Goal: Transaction & Acquisition: Purchase product/service

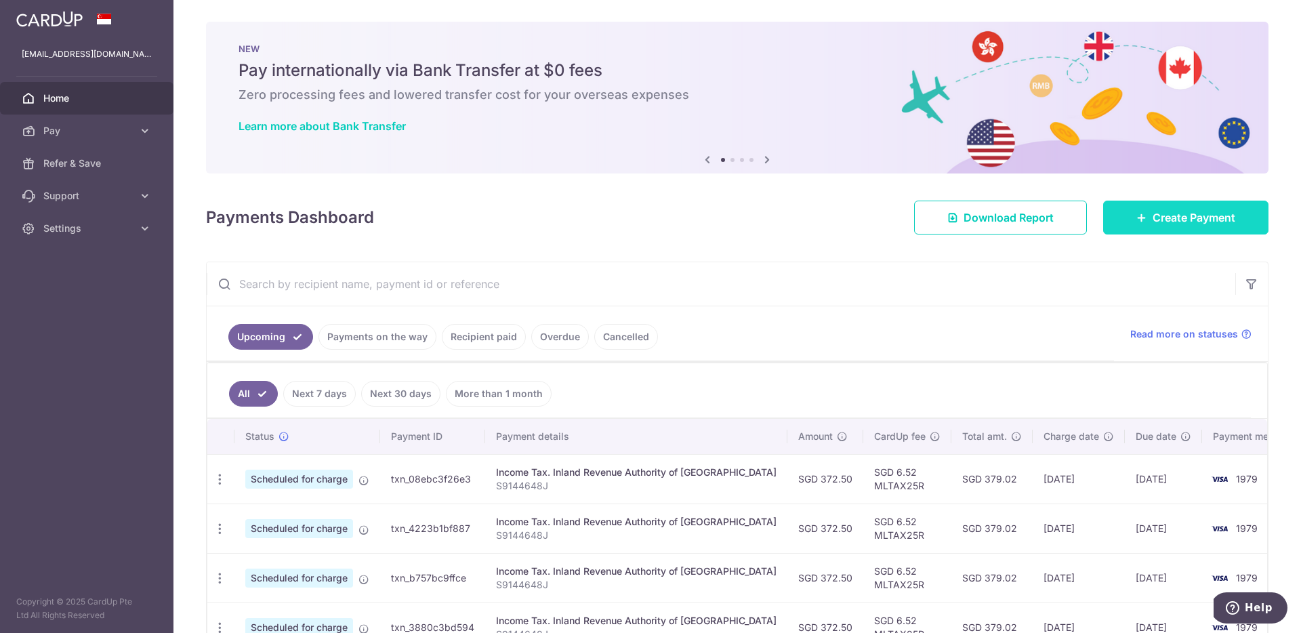
click at [1162, 216] on span "Create Payment" at bounding box center [1194, 217] width 83 height 16
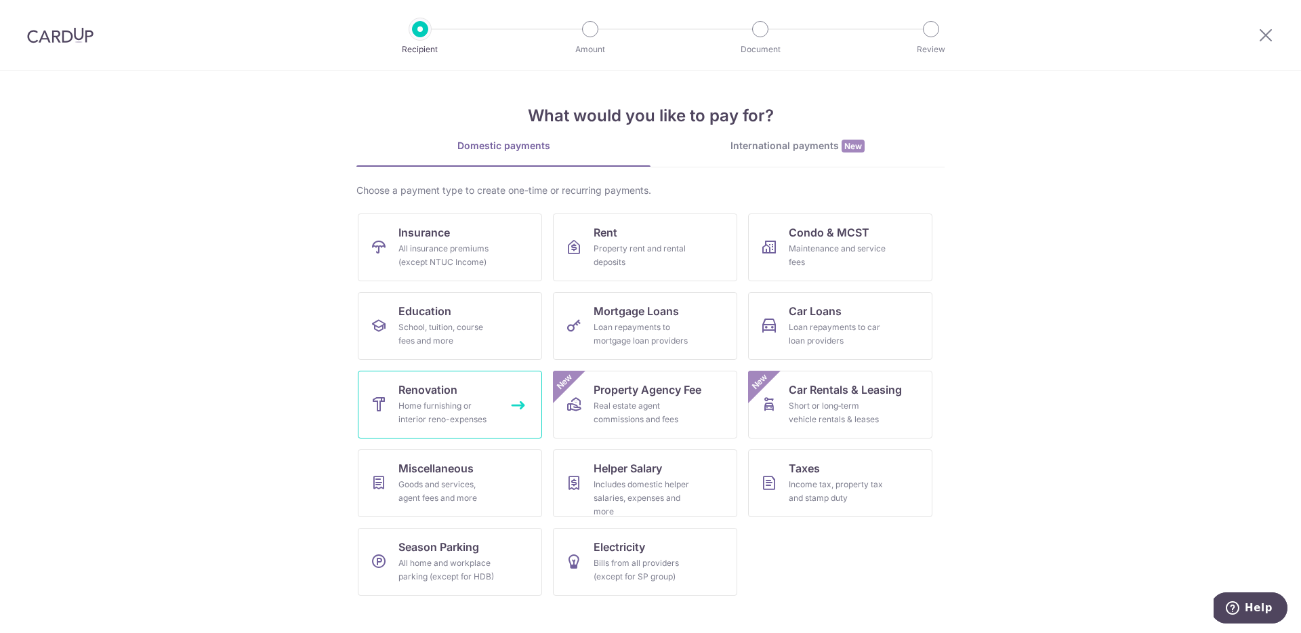
click at [481, 398] on link "Renovation Home furnishing or interior reno-expenses" at bounding box center [450, 405] width 184 height 68
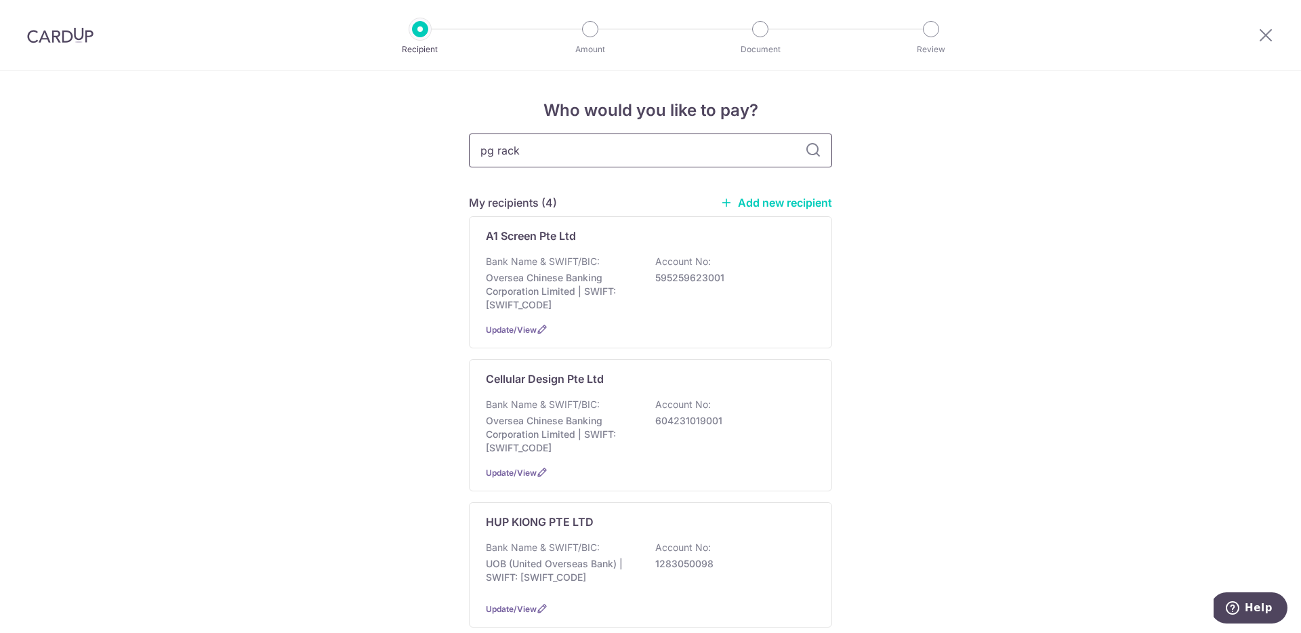
type input "pg rack"
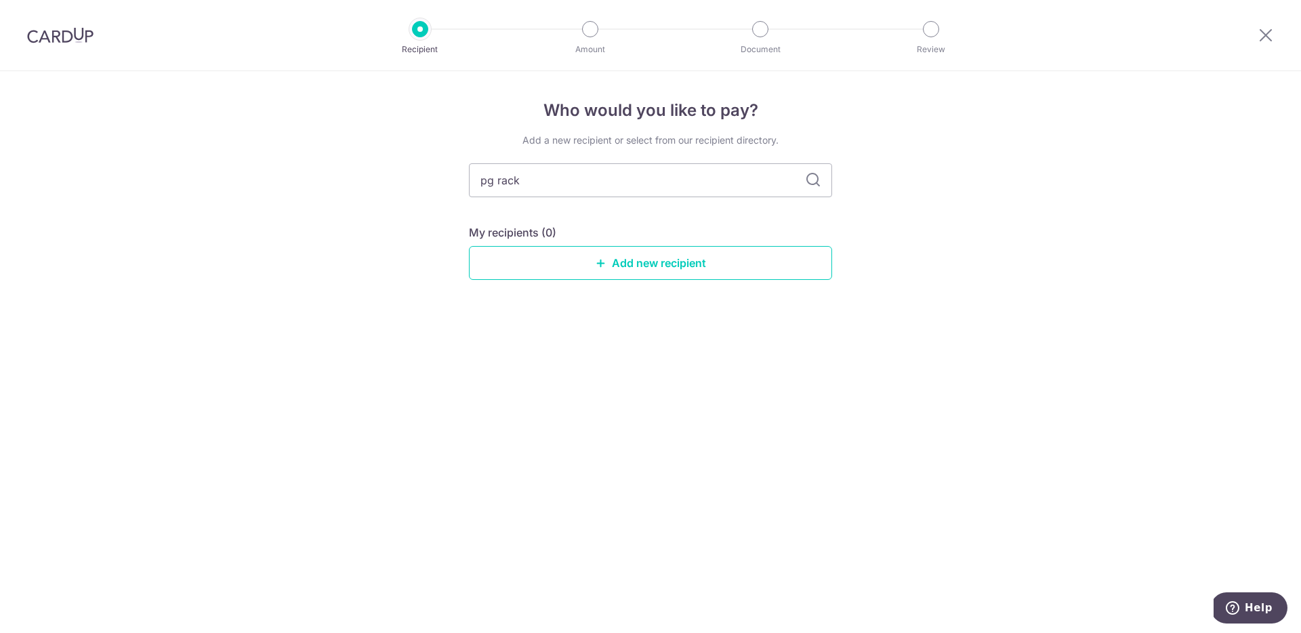
click at [654, 267] on link "Add new recipient" at bounding box center [650, 263] width 363 height 34
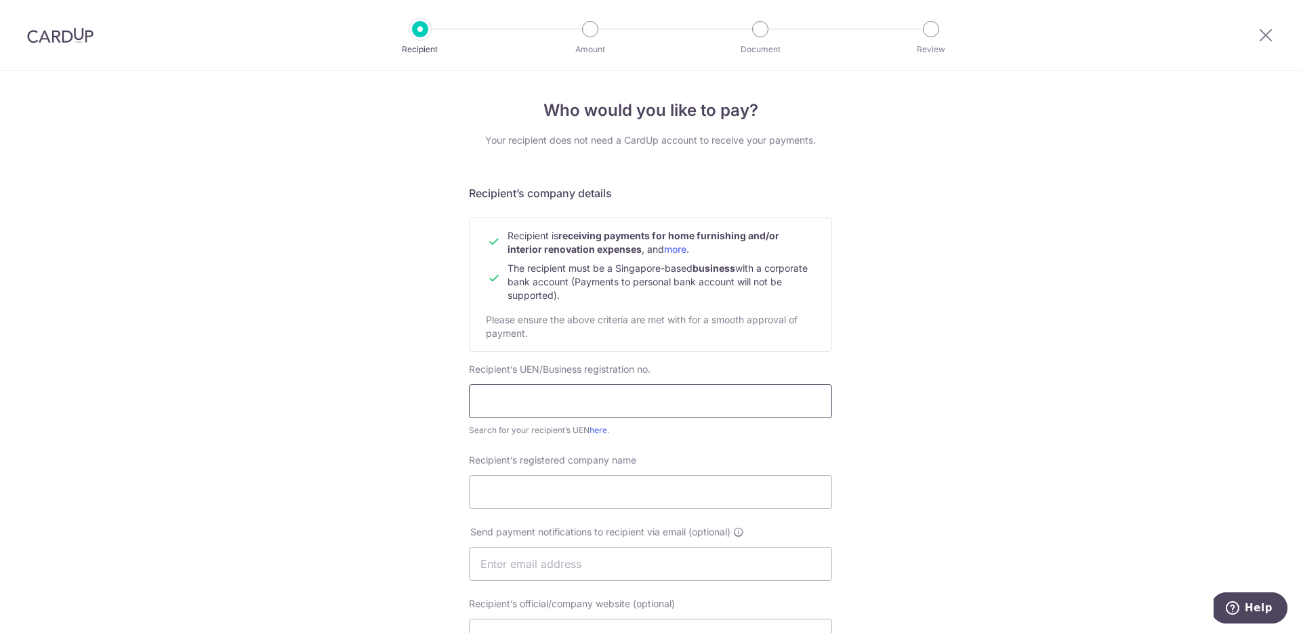
click at [534, 411] on input "text" at bounding box center [650, 401] width 363 height 34
paste input "202406374W"
type input "202406374W"
click at [529, 489] on input "Recipient’s registered company name" at bounding box center [650, 492] width 363 height 34
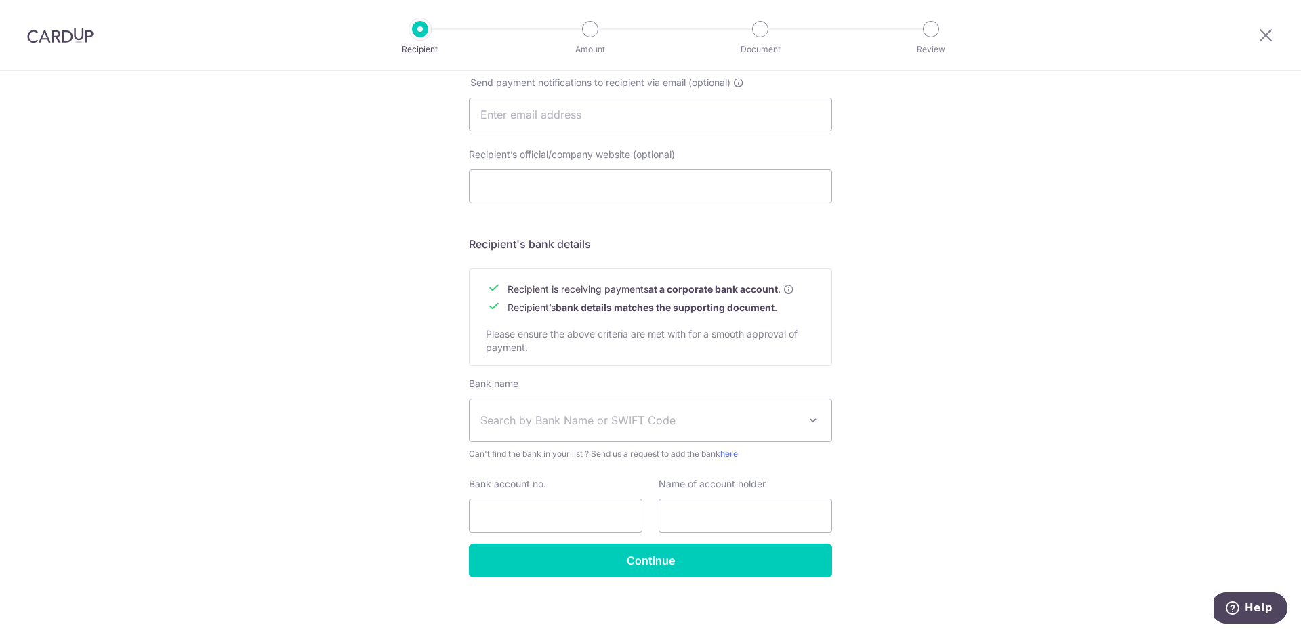
scroll to position [451, 0]
type input "PG Rack Pte Ltd"
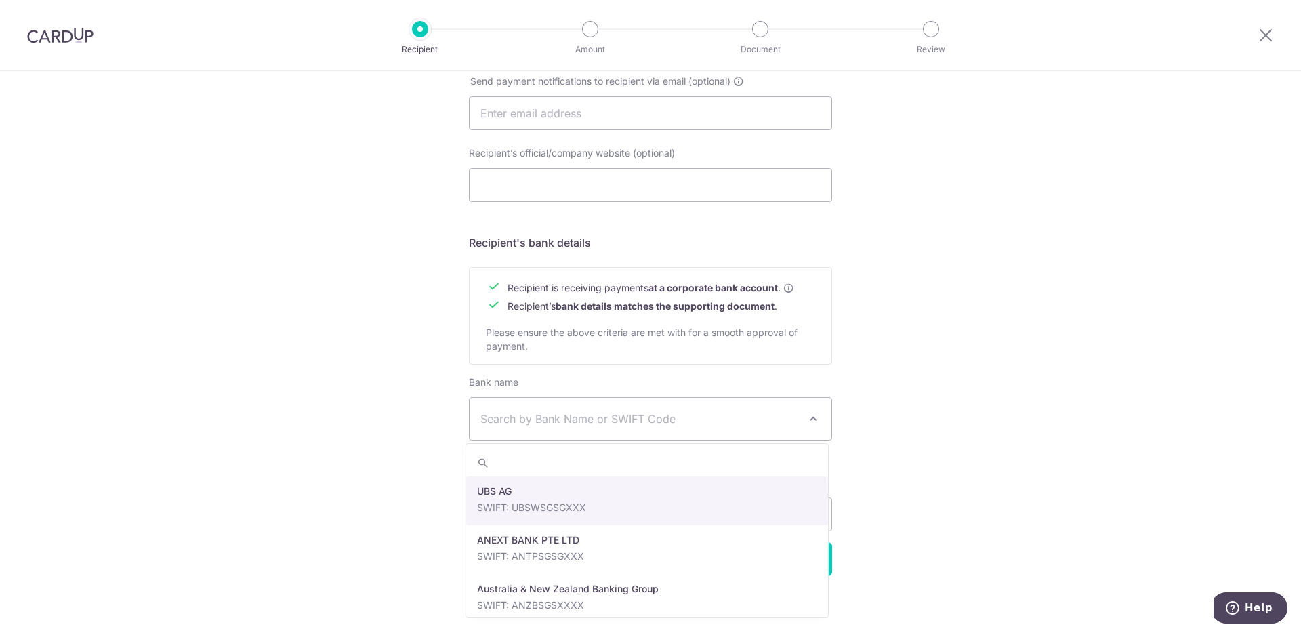
click at [556, 430] on span "Search by Bank Name or SWIFT Code" at bounding box center [651, 419] width 362 height 42
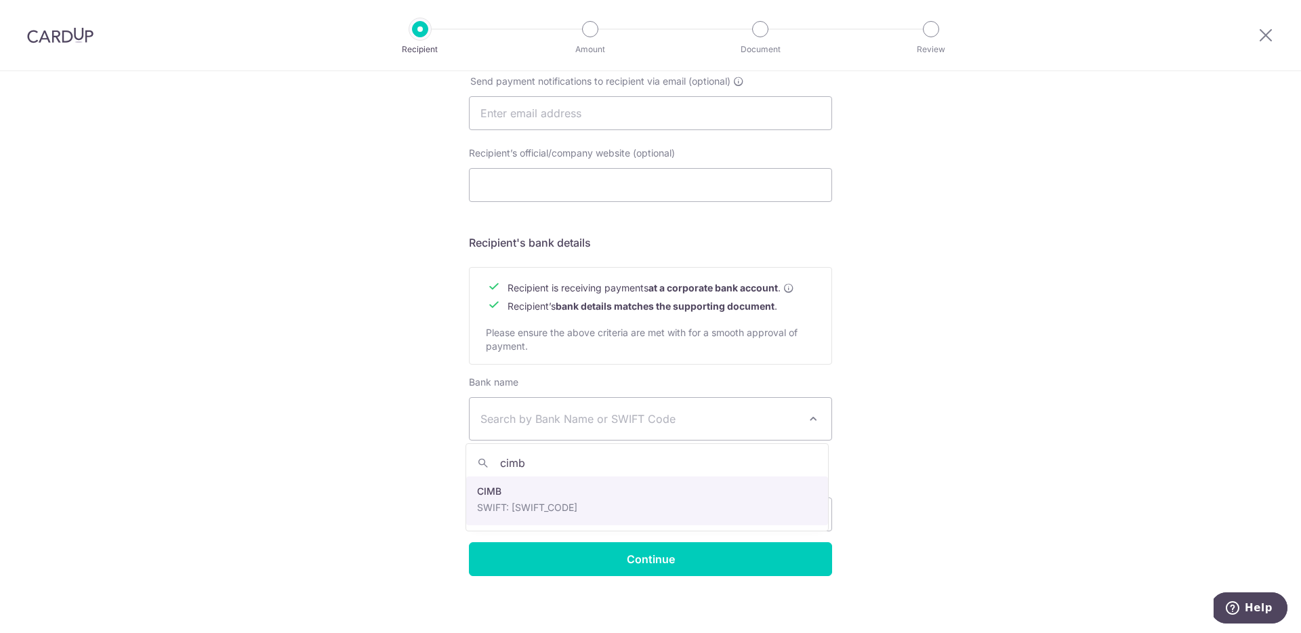
type input "cimb"
select select "5"
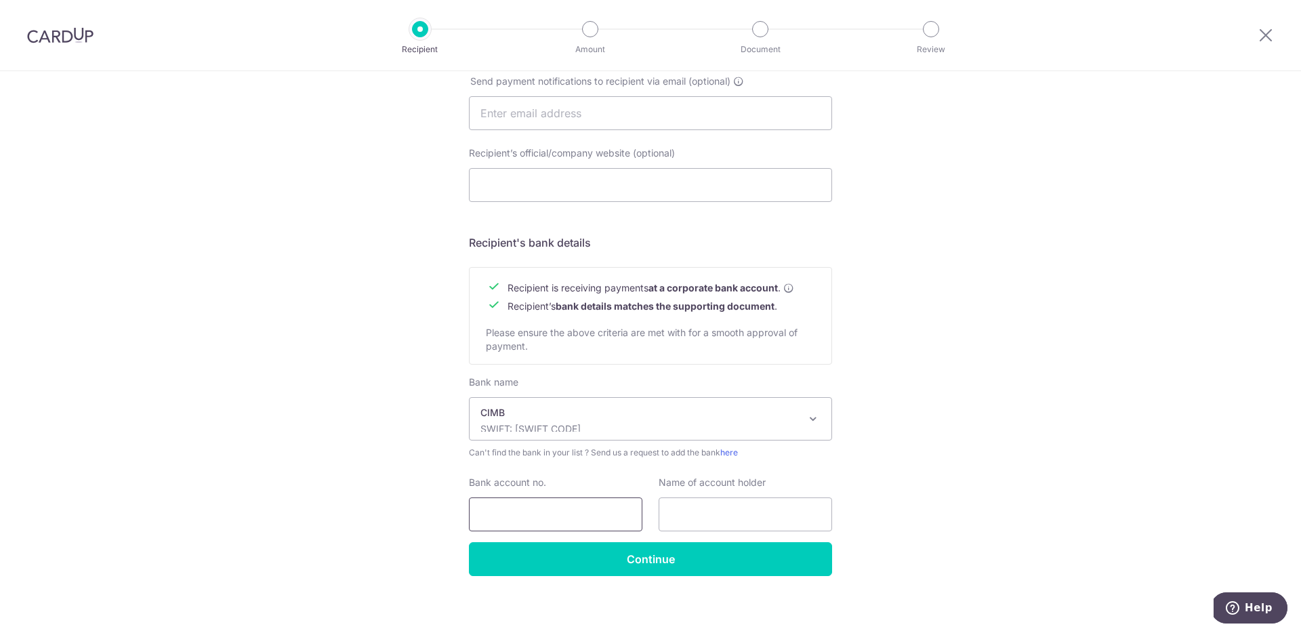
click at [567, 506] on input "Bank account no." at bounding box center [555, 514] width 173 height 34
click at [413, 479] on div "Who would you like to pay? Your recipient does not need a CardUp account to rec…" at bounding box center [650, 129] width 1301 height 1019
click at [516, 510] on input "Bank account no." at bounding box center [555, 514] width 173 height 34
type input "2000932103"
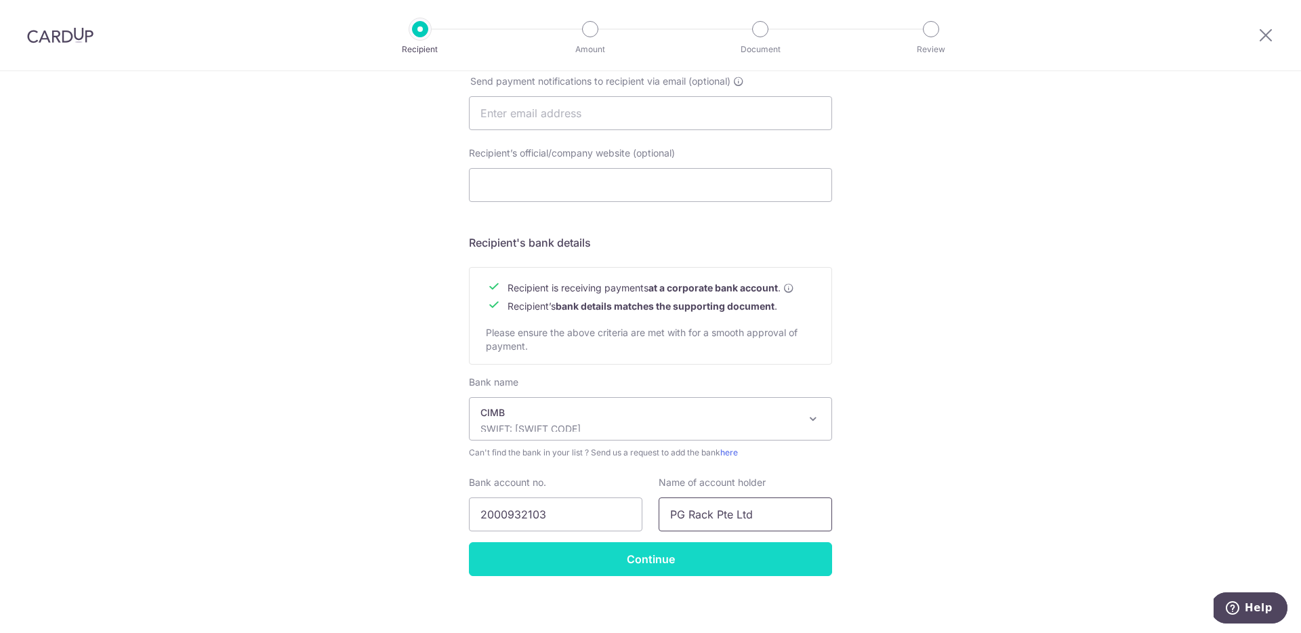
type input "PG Rack Pte Ltd"
click at [634, 560] on input "Continue" at bounding box center [650, 559] width 363 height 34
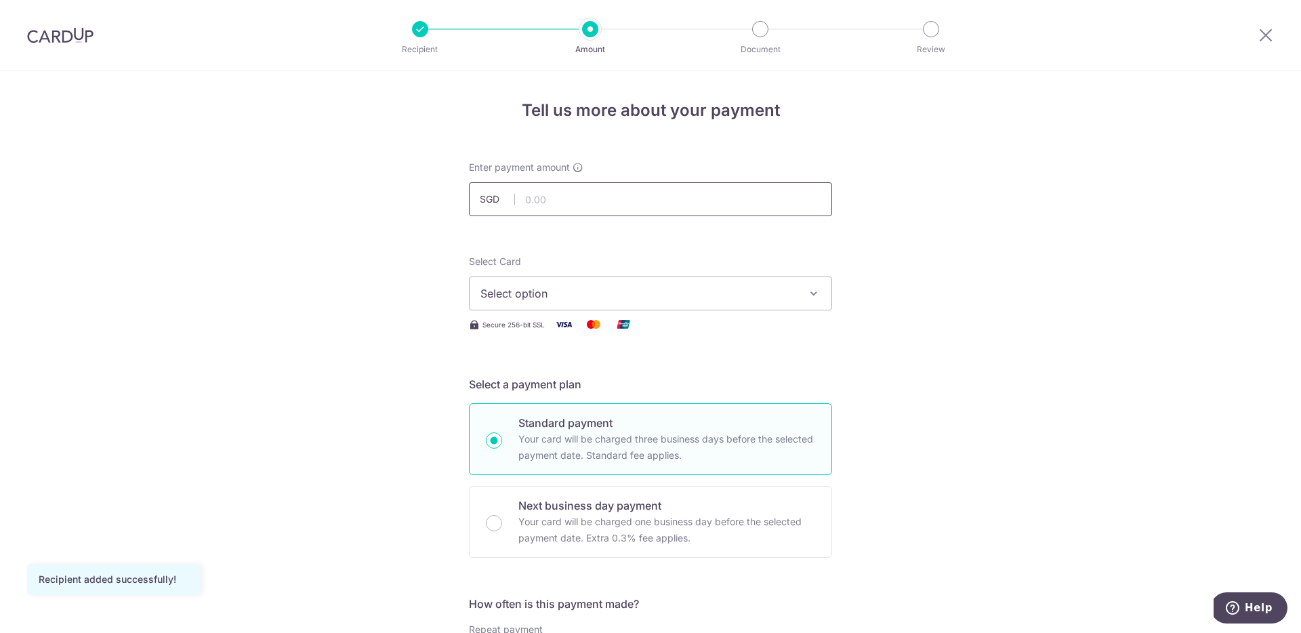
click at [577, 205] on input "text" at bounding box center [650, 199] width 363 height 34
type input "3"
type input "410.00"
click at [727, 296] on span "Select option" at bounding box center [638, 293] width 316 height 16
click at [556, 388] on span "**** 1979" at bounding box center [537, 390] width 49 height 16
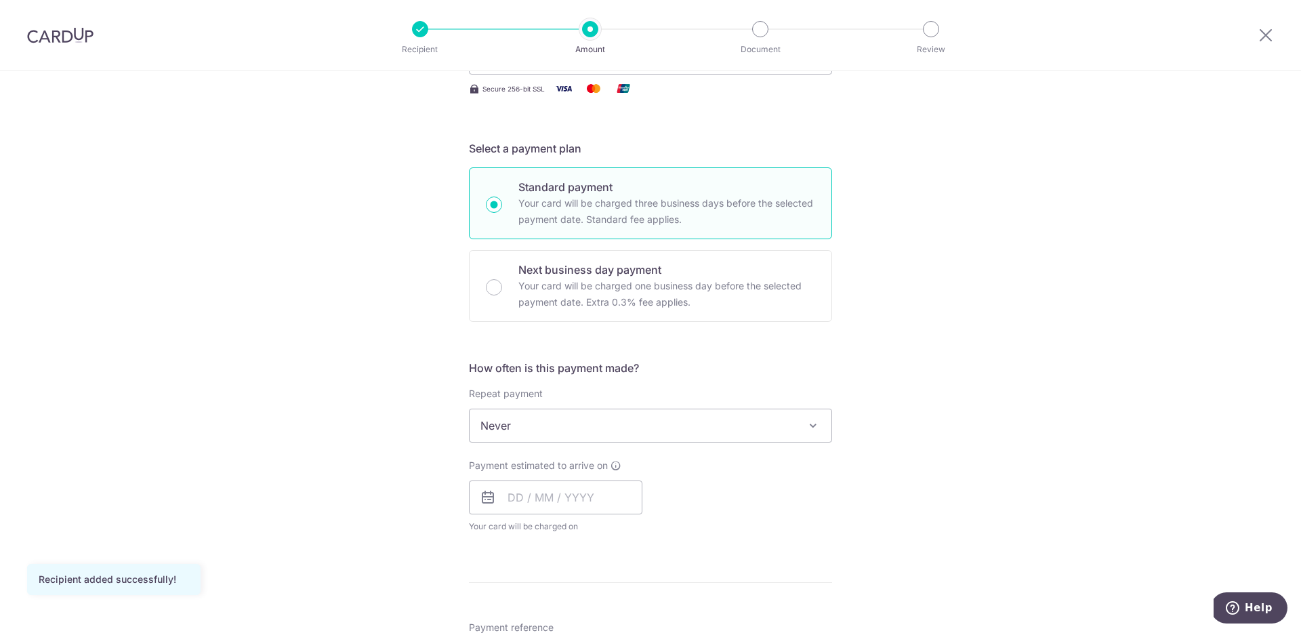
scroll to position [243, 0]
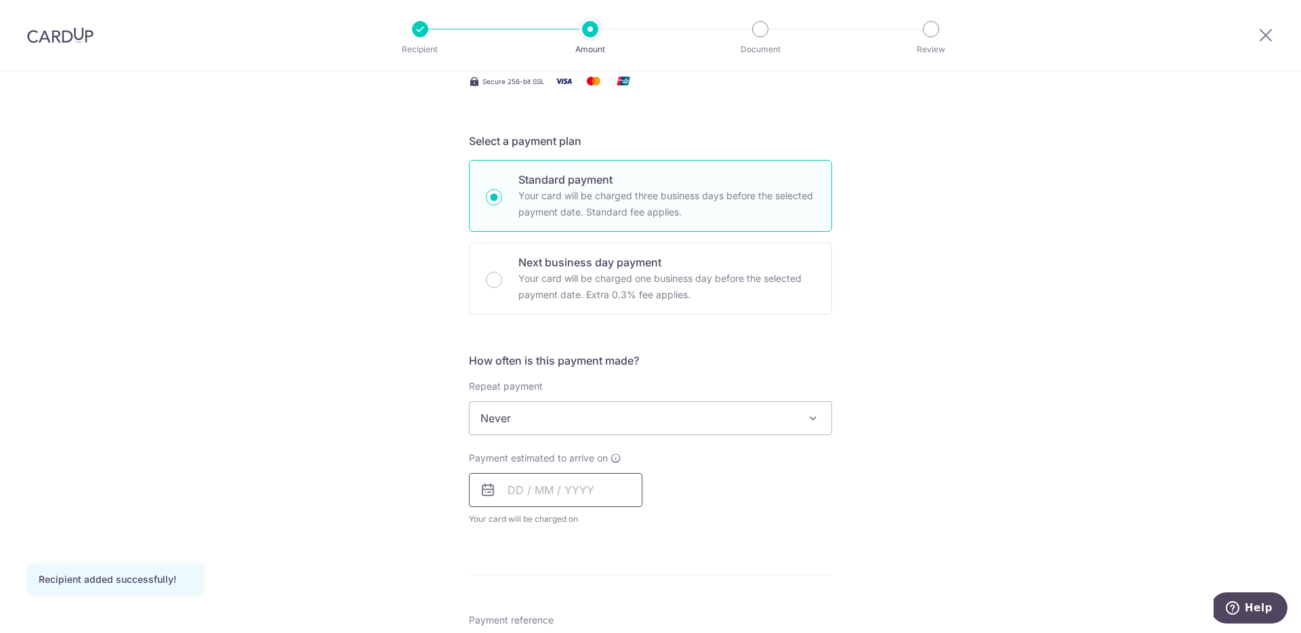
click at [514, 485] on input "text" at bounding box center [555, 490] width 173 height 34
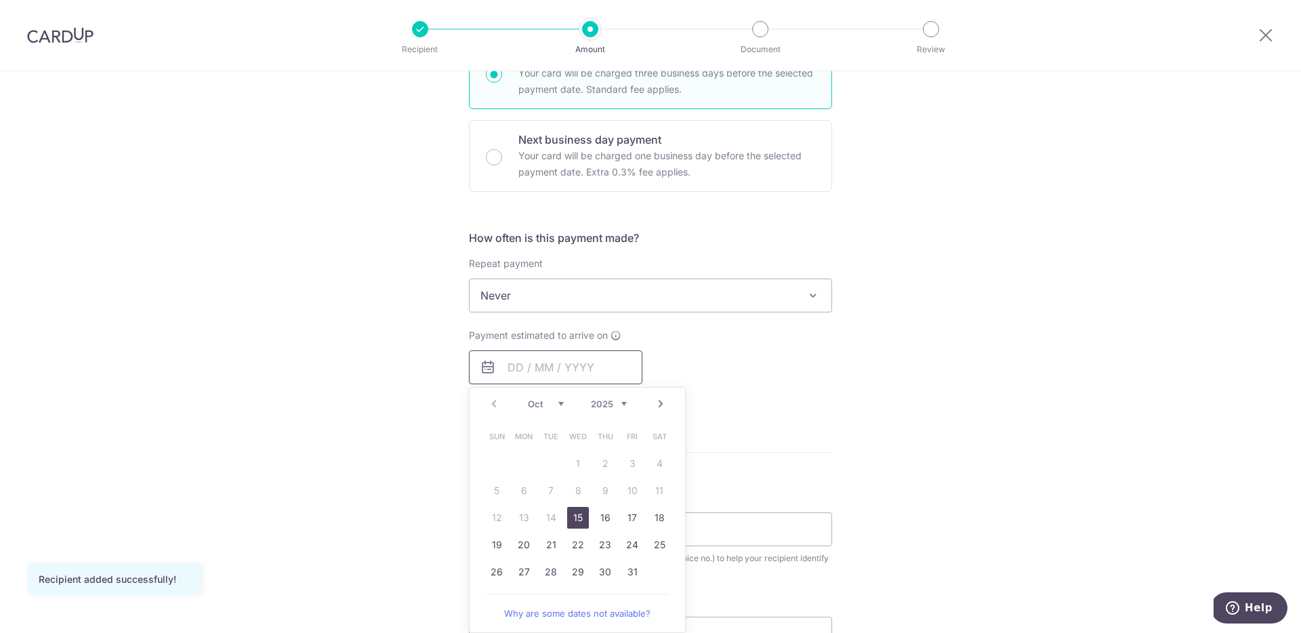
scroll to position [367, 0]
click at [573, 518] on link "15" at bounding box center [578, 517] width 22 height 22
type input "15/10/2025"
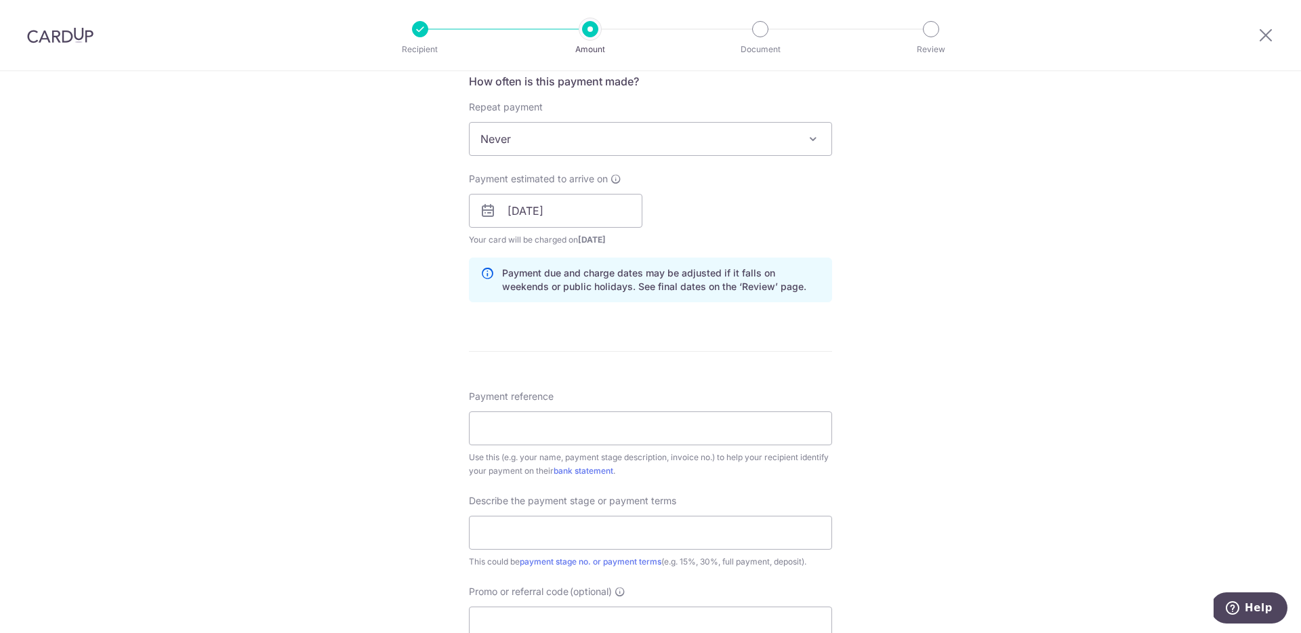
scroll to position [525, 0]
click at [552, 425] on input "Payment reference" at bounding box center [650, 426] width 363 height 34
type input "J"
click at [577, 537] on input "text" at bounding box center [650, 531] width 363 height 34
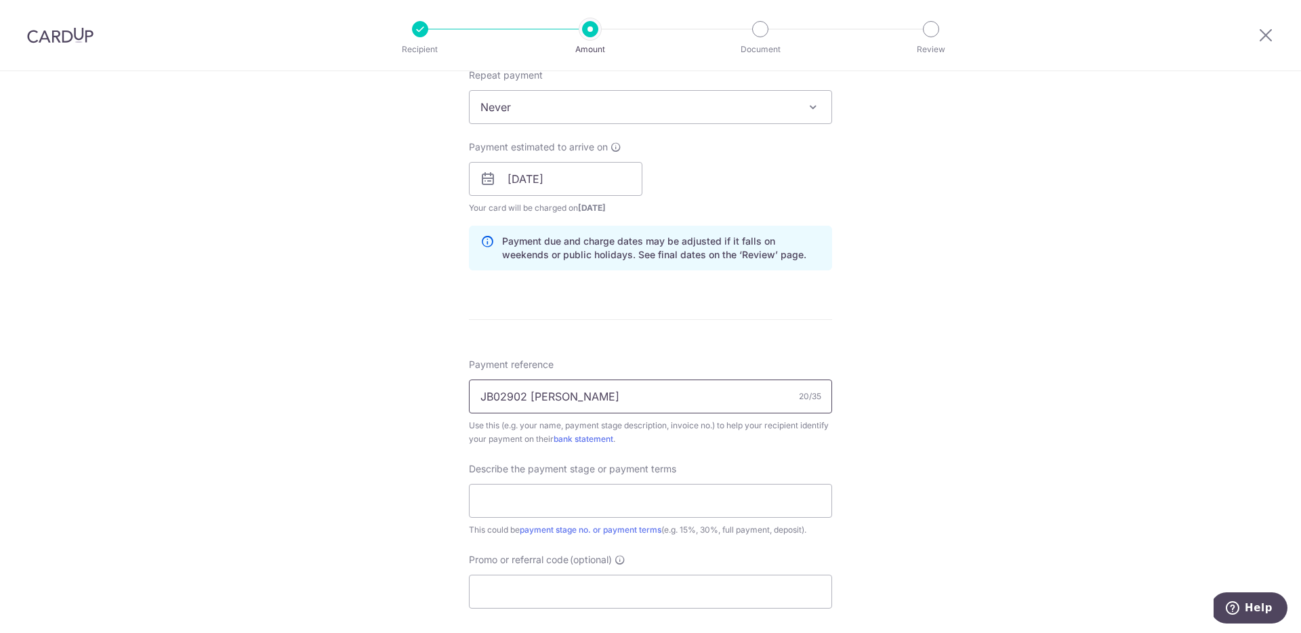
click at [684, 401] on input "JB02902 Chance Chong" at bounding box center [650, 397] width 363 height 34
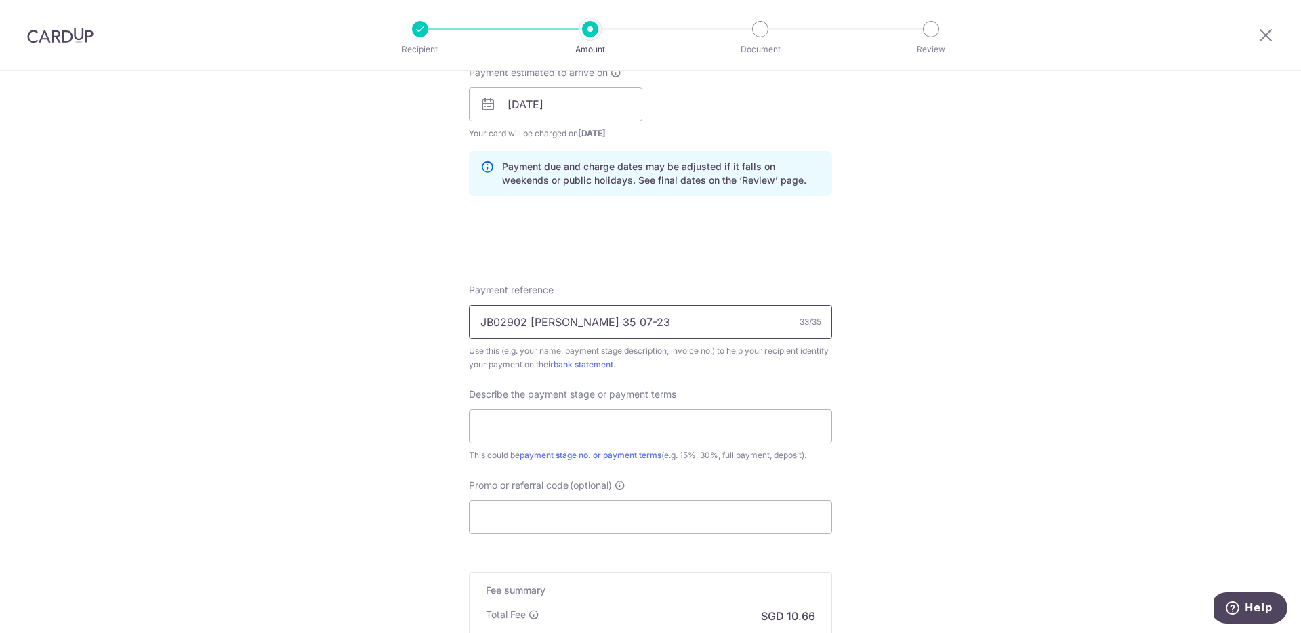
scroll to position [630, 0]
type input "JB02902 [PERSON_NAME] 35 07-23"
click at [647, 431] on input "text" at bounding box center [650, 425] width 363 height 34
type input "full payment"
click at [601, 519] on input "Promo or referral code (optional)" at bounding box center [650, 516] width 363 height 34
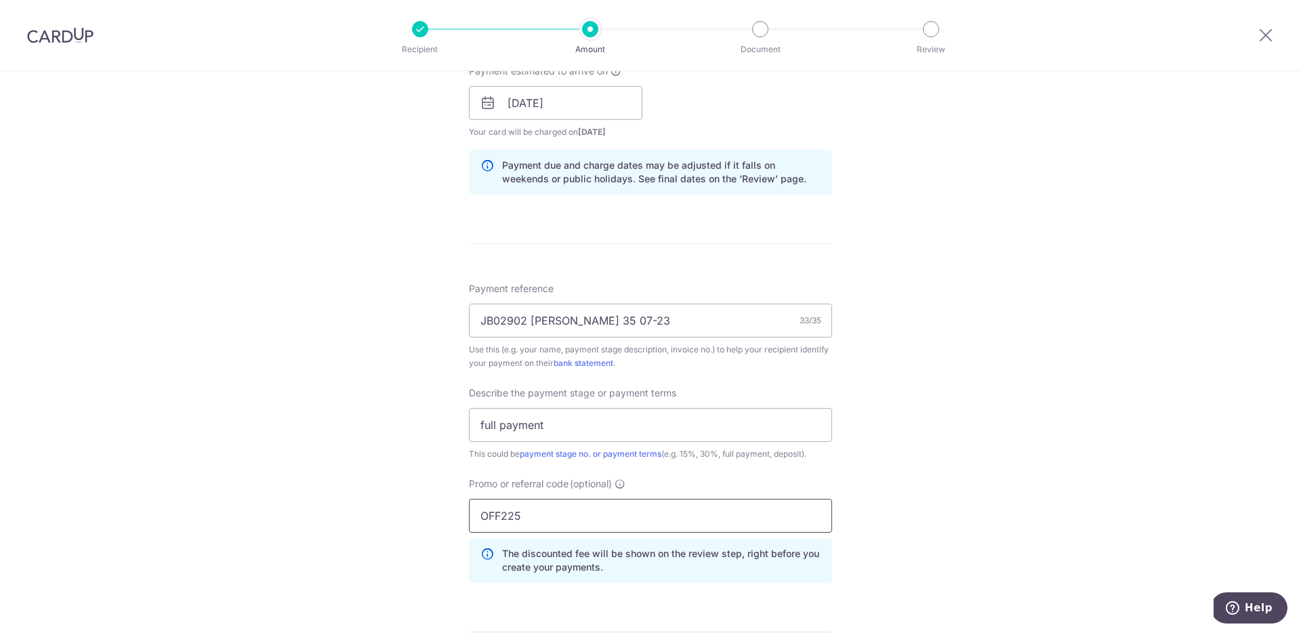
type input "OFF225"
click at [419, 531] on div "Tell us more about your payment Enter payment amount SGD 410.00 410.00 Recipien…" at bounding box center [650, 157] width 1301 height 1433
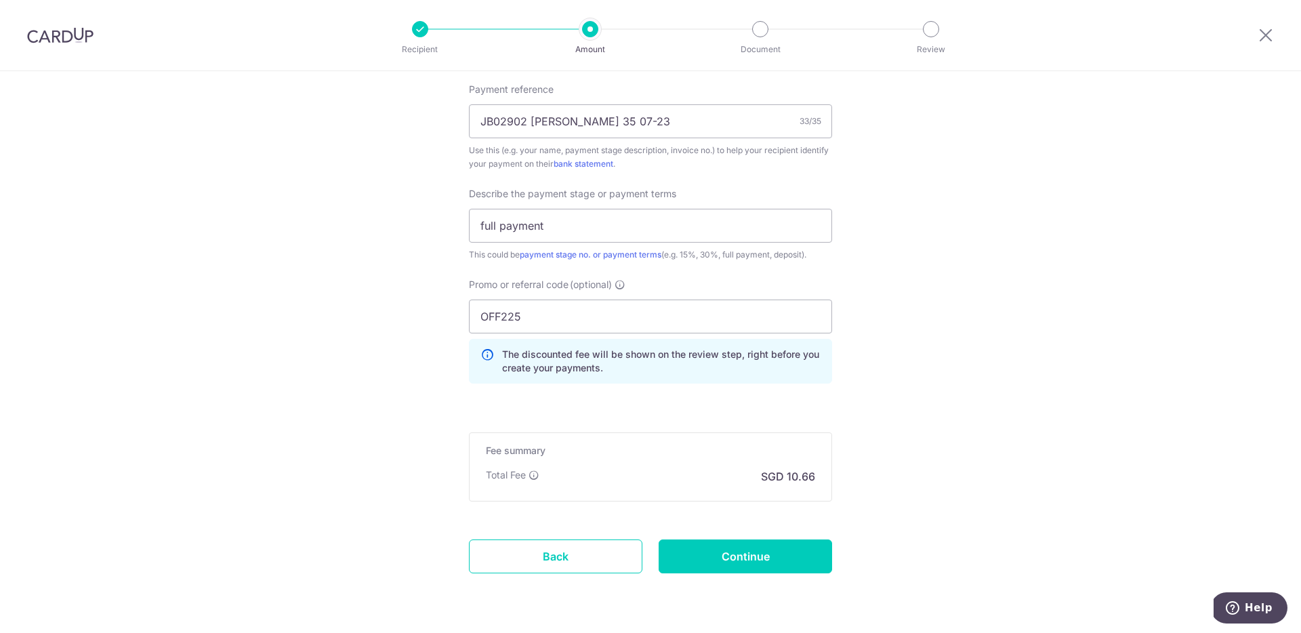
scroll to position [830, 0]
click at [729, 555] on input "Continue" at bounding box center [745, 556] width 173 height 34
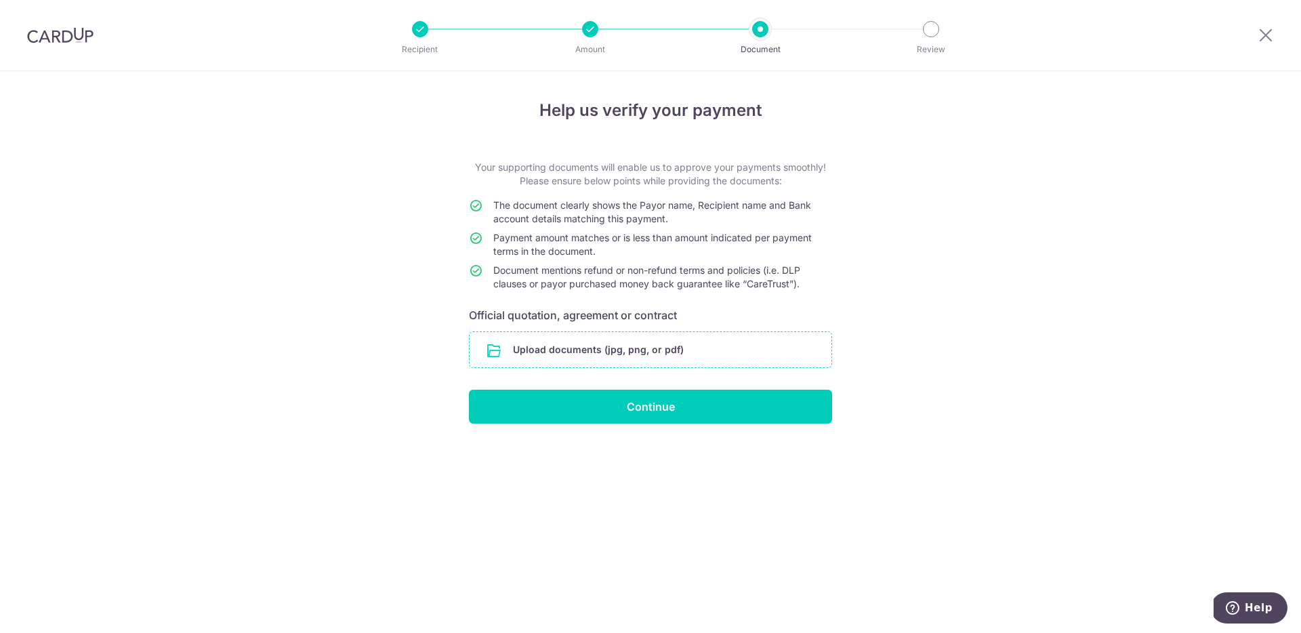
click at [617, 352] on input "file" at bounding box center [651, 349] width 362 height 35
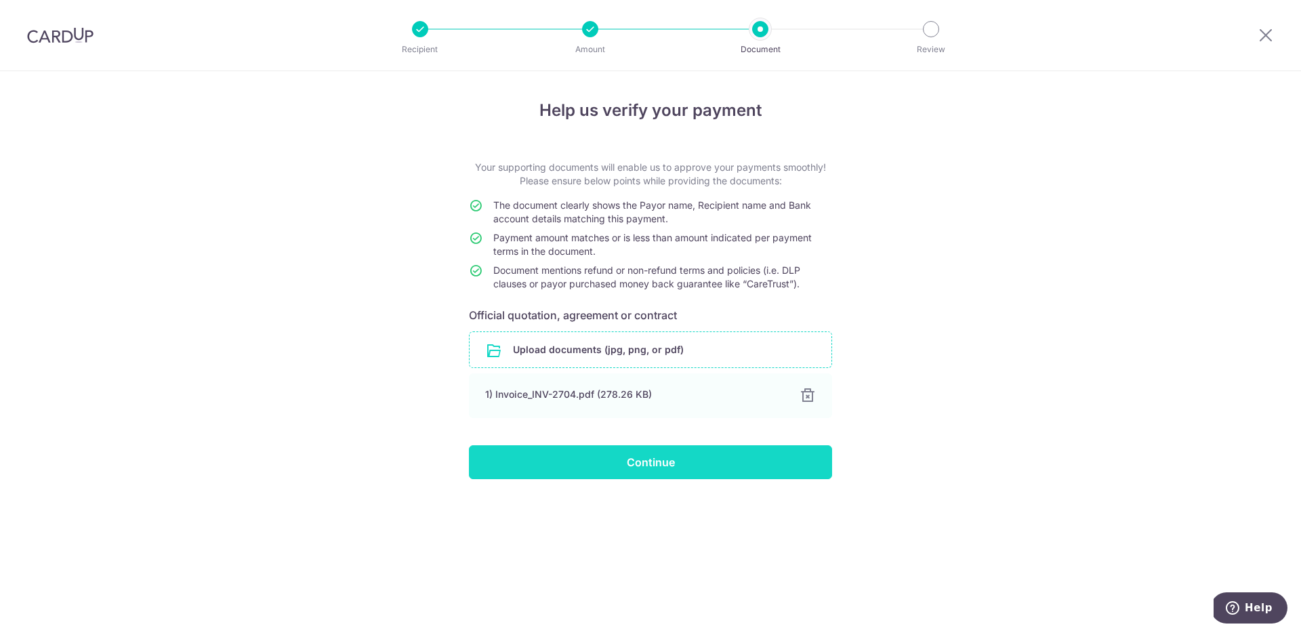
click at [611, 461] on input "Continue" at bounding box center [650, 462] width 363 height 34
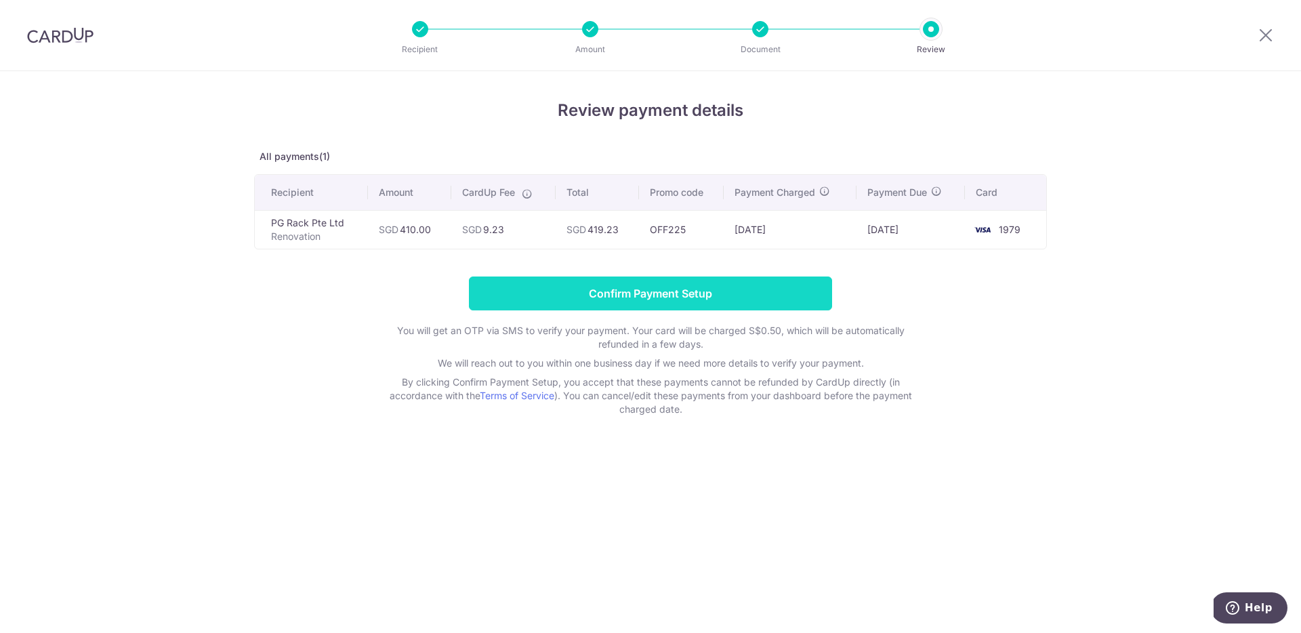
click at [666, 291] on input "Confirm Payment Setup" at bounding box center [650, 293] width 363 height 34
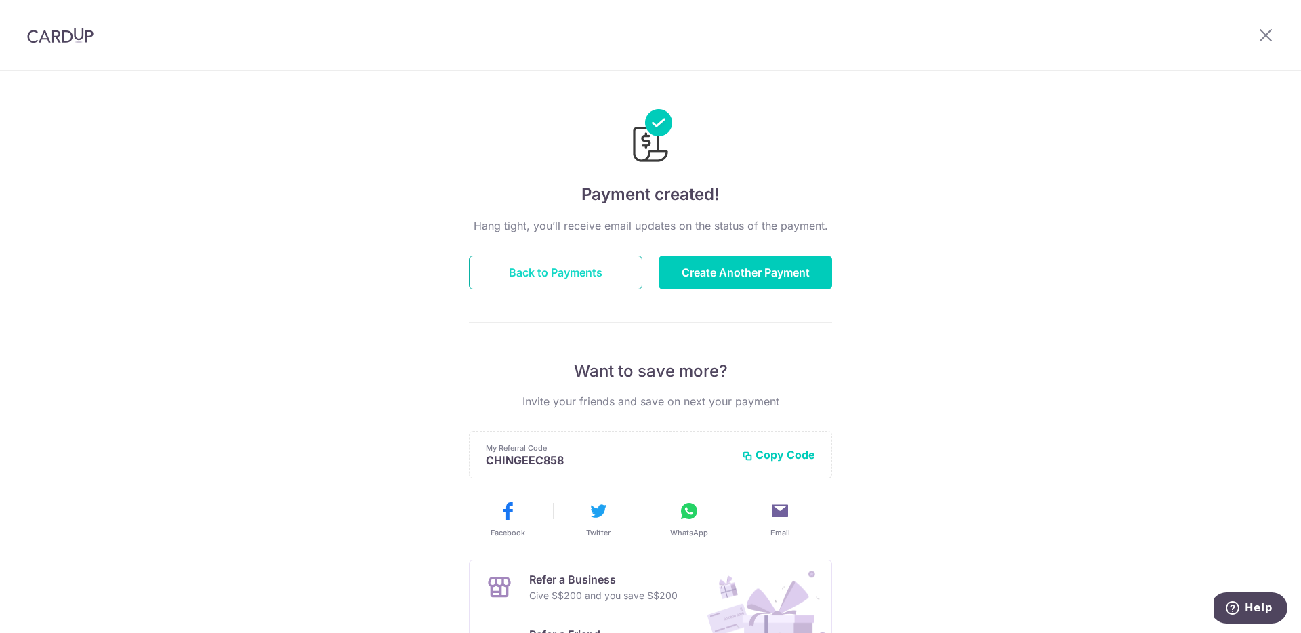
click at [550, 270] on button "Back to Payments" at bounding box center [555, 272] width 173 height 34
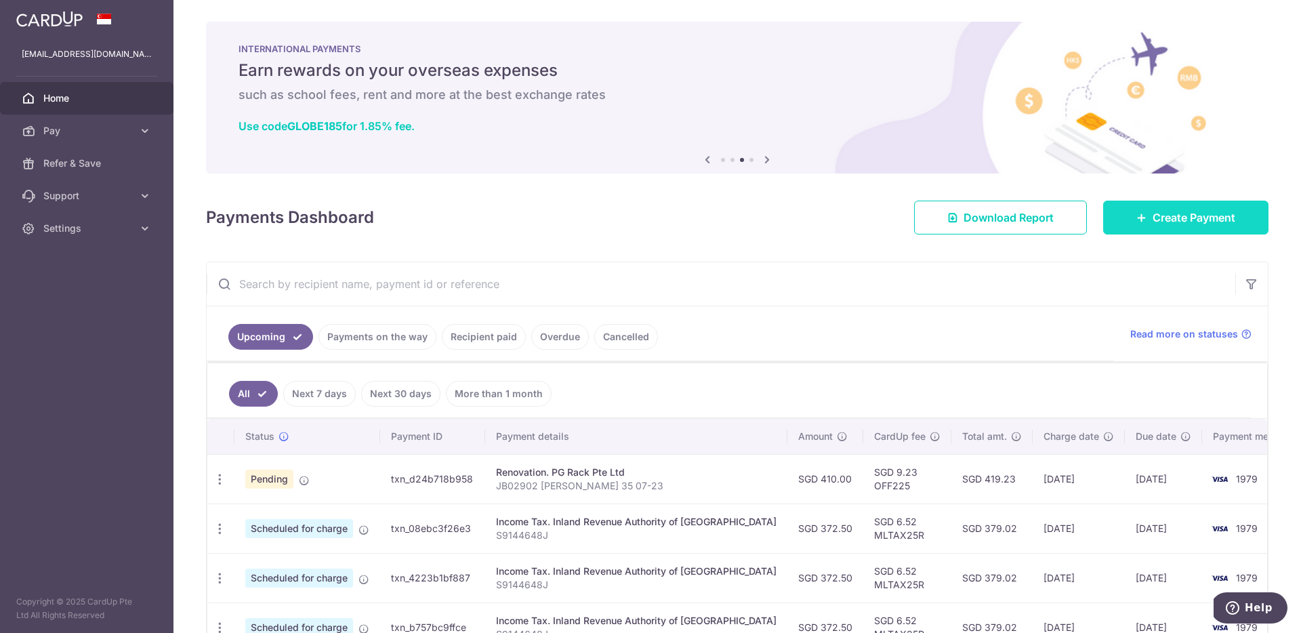
click at [1170, 220] on span "Create Payment" at bounding box center [1194, 217] width 83 height 16
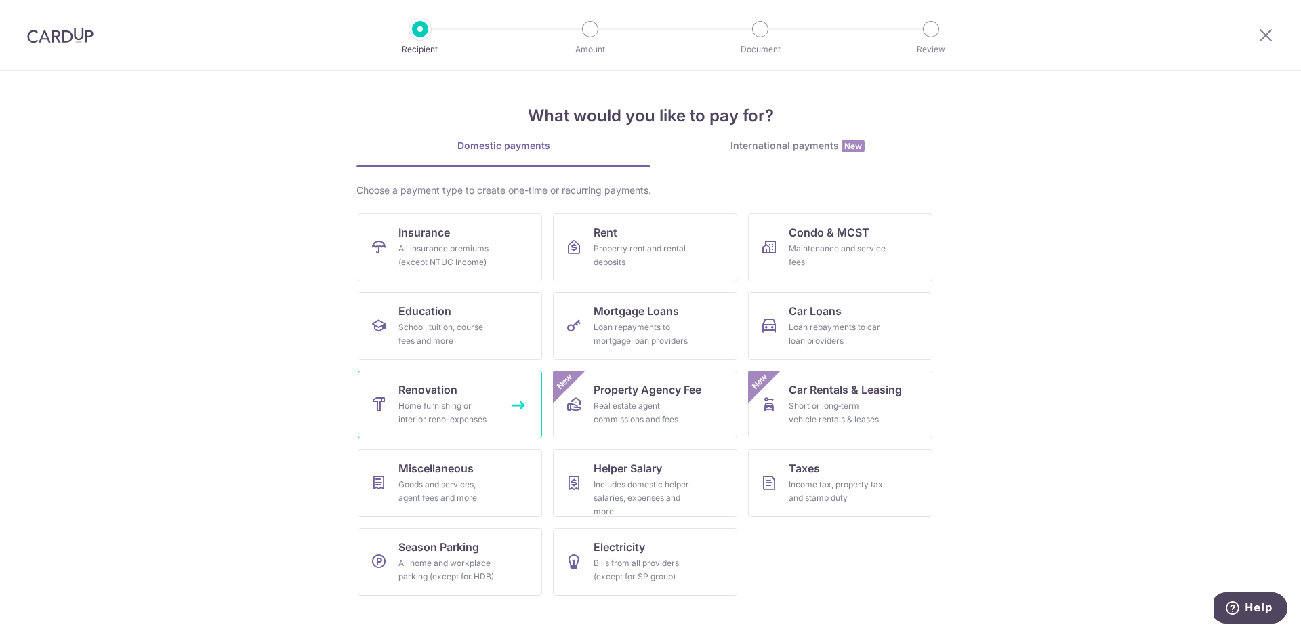
click at [461, 399] on div "Home furnishing or interior reno-expenses" at bounding box center [447, 412] width 98 height 27
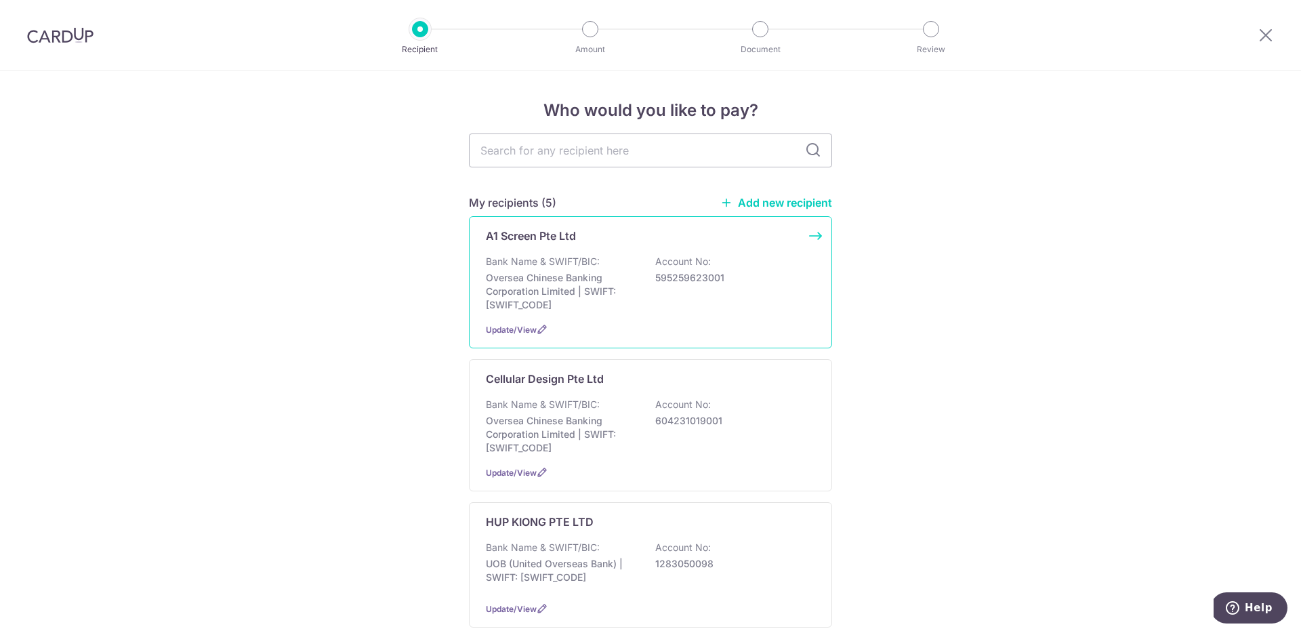
click at [571, 228] on p "A1 Screen Pte Ltd" at bounding box center [531, 236] width 90 height 16
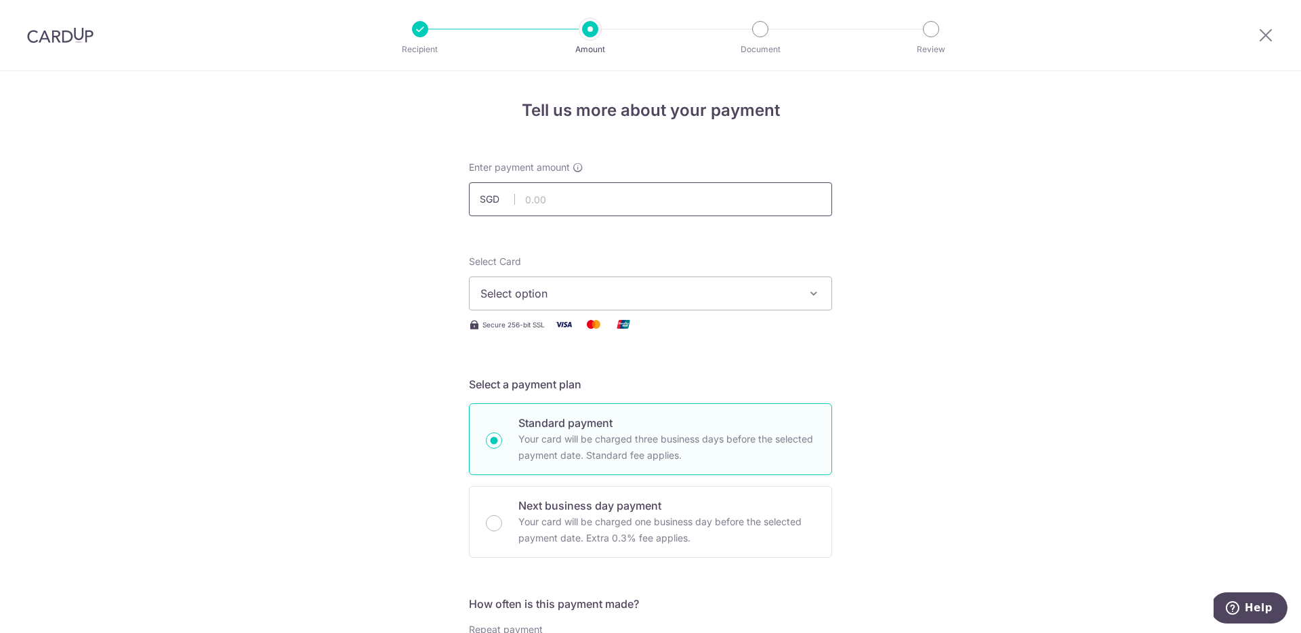
click at [561, 194] on input "text" at bounding box center [650, 199] width 363 height 34
type input "931.25"
click at [551, 302] on button "Select option" at bounding box center [650, 293] width 363 height 34
click at [520, 386] on span "**** 1979" at bounding box center [537, 390] width 49 height 16
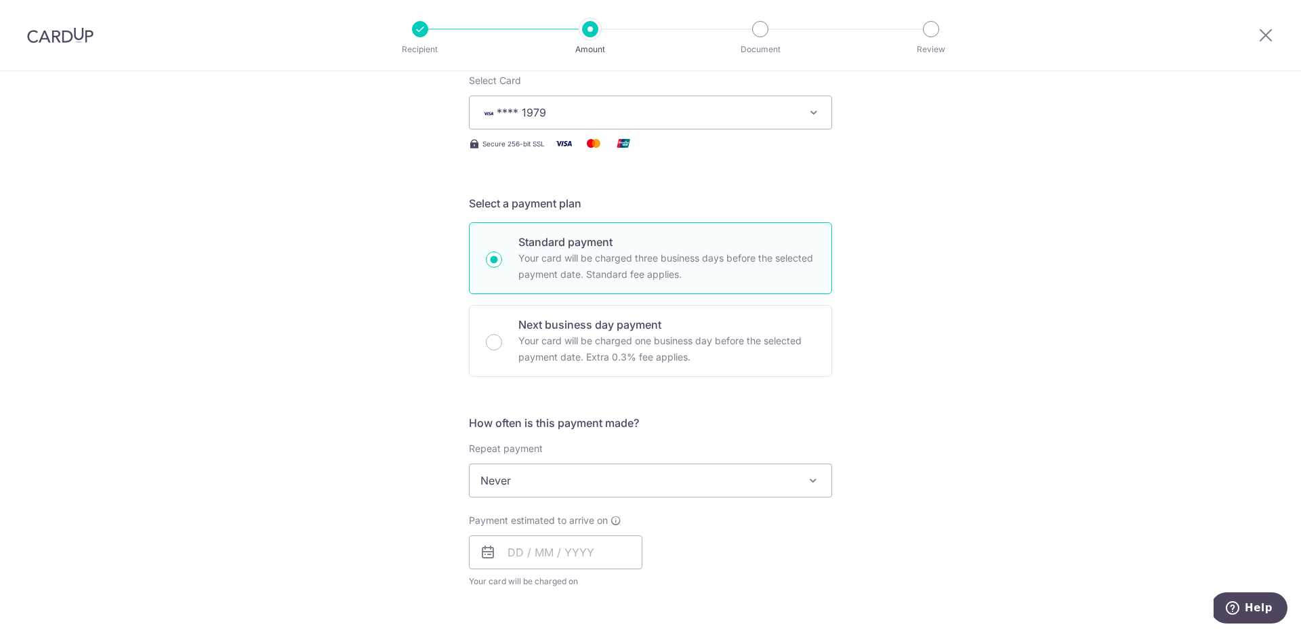
scroll to position [185, 0]
click at [529, 537] on input "text" at bounding box center [555, 548] width 173 height 34
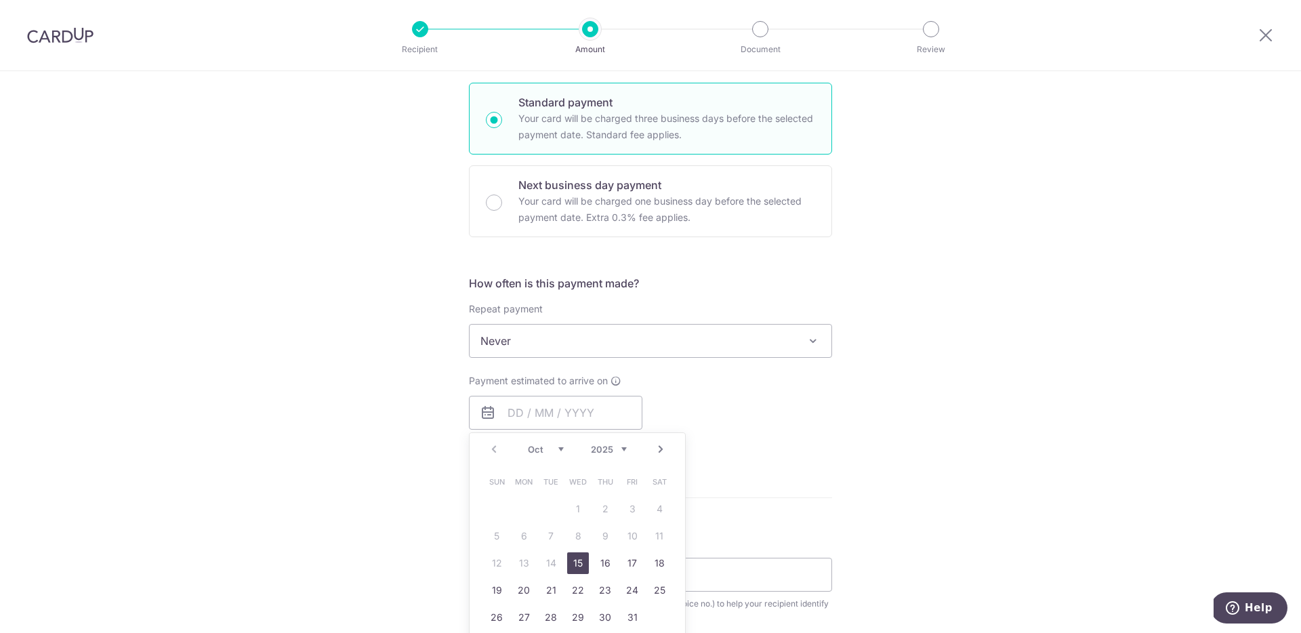
scroll to position [396, 0]
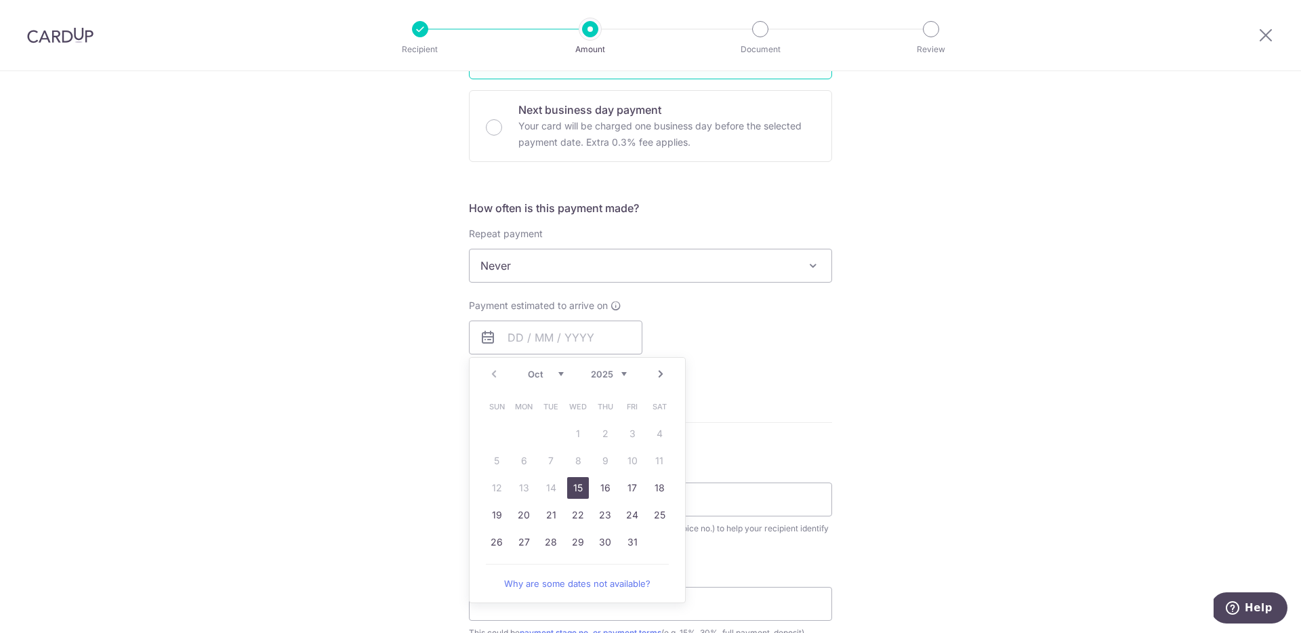
click at [546, 372] on select "Oct Nov Dec" at bounding box center [546, 374] width 36 height 11
click at [623, 462] on link "7" at bounding box center [632, 461] width 22 height 22
type input "[DATE]"
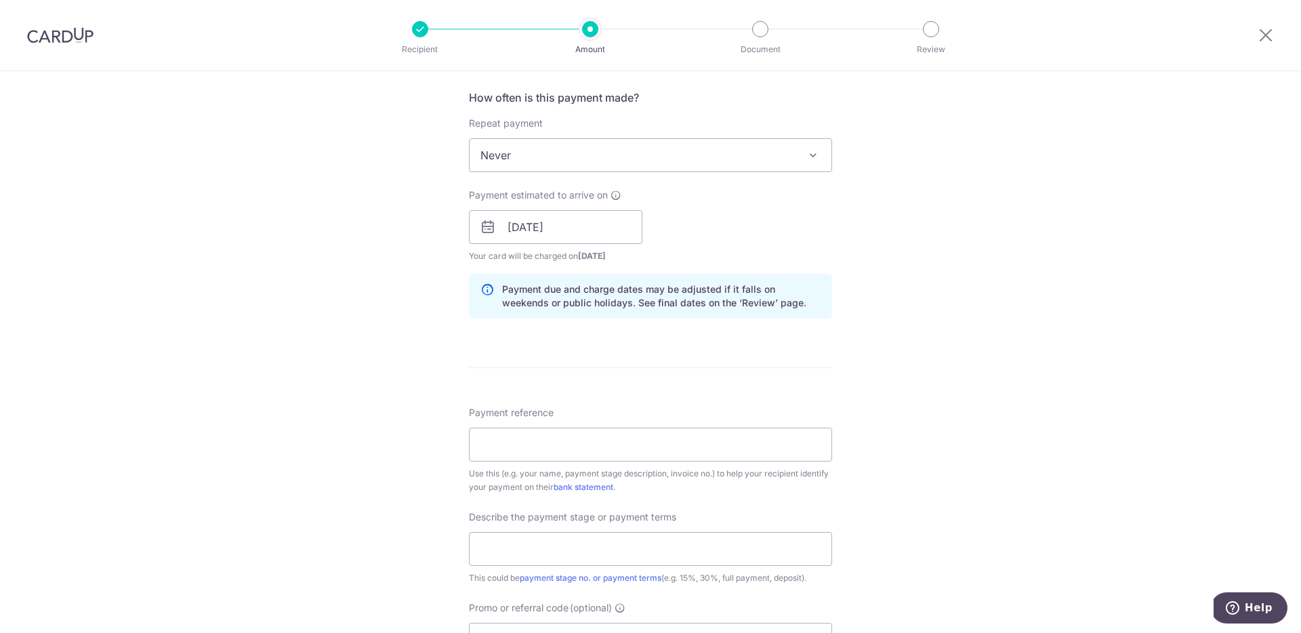
scroll to position [507, 0]
click at [550, 226] on input "[DATE]" at bounding box center [555, 226] width 173 height 34
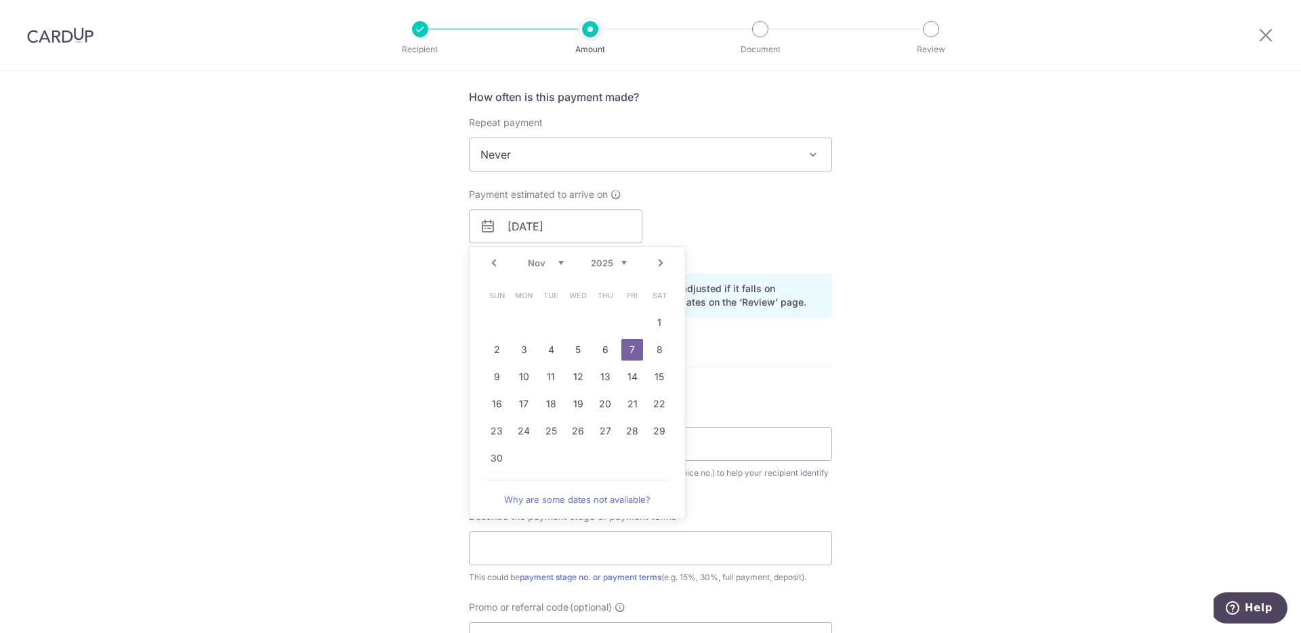
click at [634, 351] on link "7" at bounding box center [632, 350] width 22 height 22
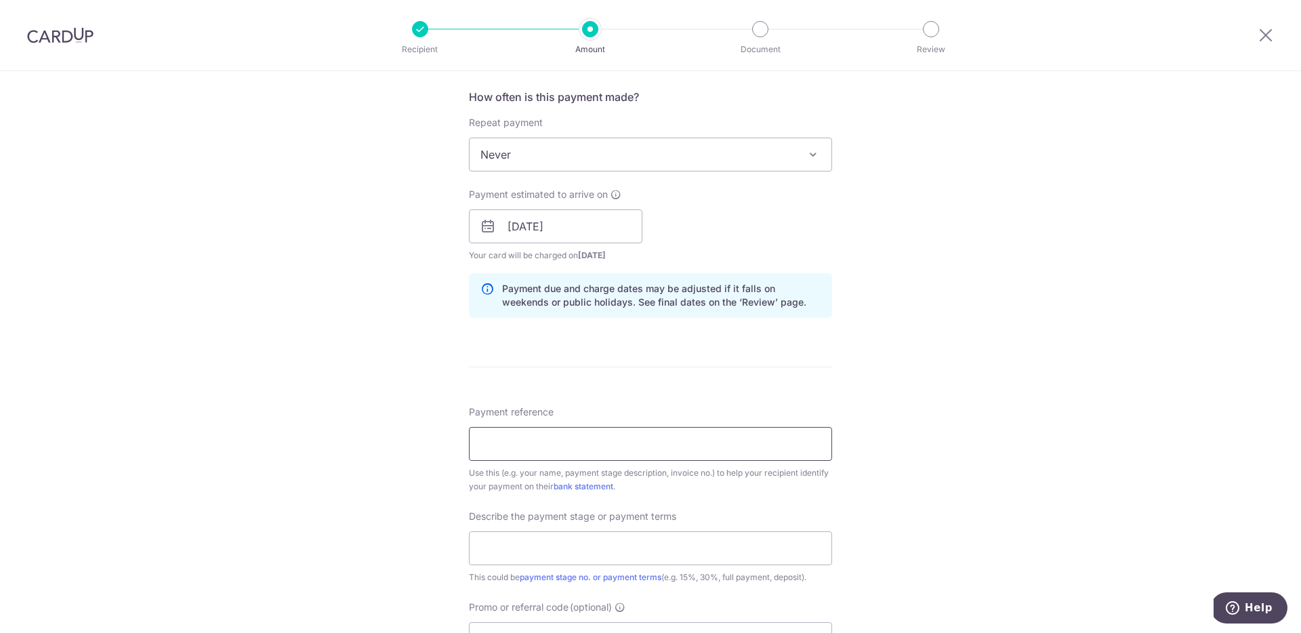
click at [538, 436] on input "Payment reference" at bounding box center [650, 444] width 363 height 34
click at [367, 470] on div "Tell us more about your payment Enter payment amount SGD 931.25 931.25 Select C…" at bounding box center [650, 250] width 1301 height 1372
click at [525, 450] on input "Payment reference" at bounding box center [650, 444] width 363 height 34
type input "2263-A Chance Blk35 07-23"
click at [679, 542] on input "text" at bounding box center [650, 548] width 363 height 34
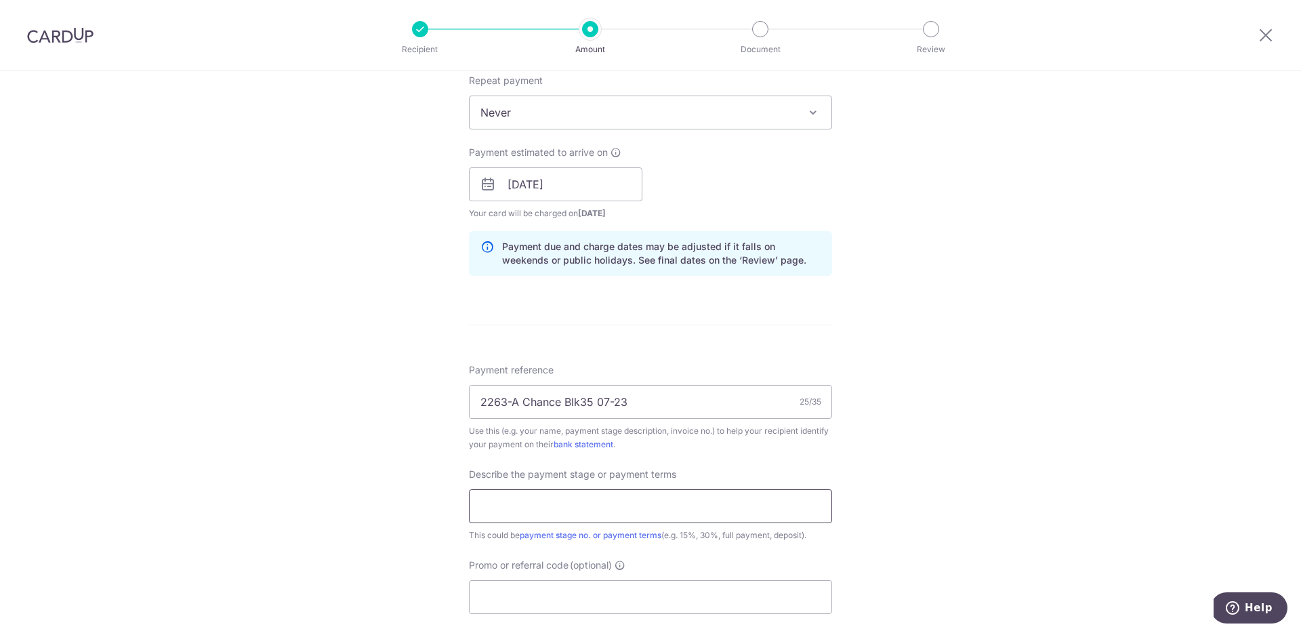
scroll to position [567, 0]
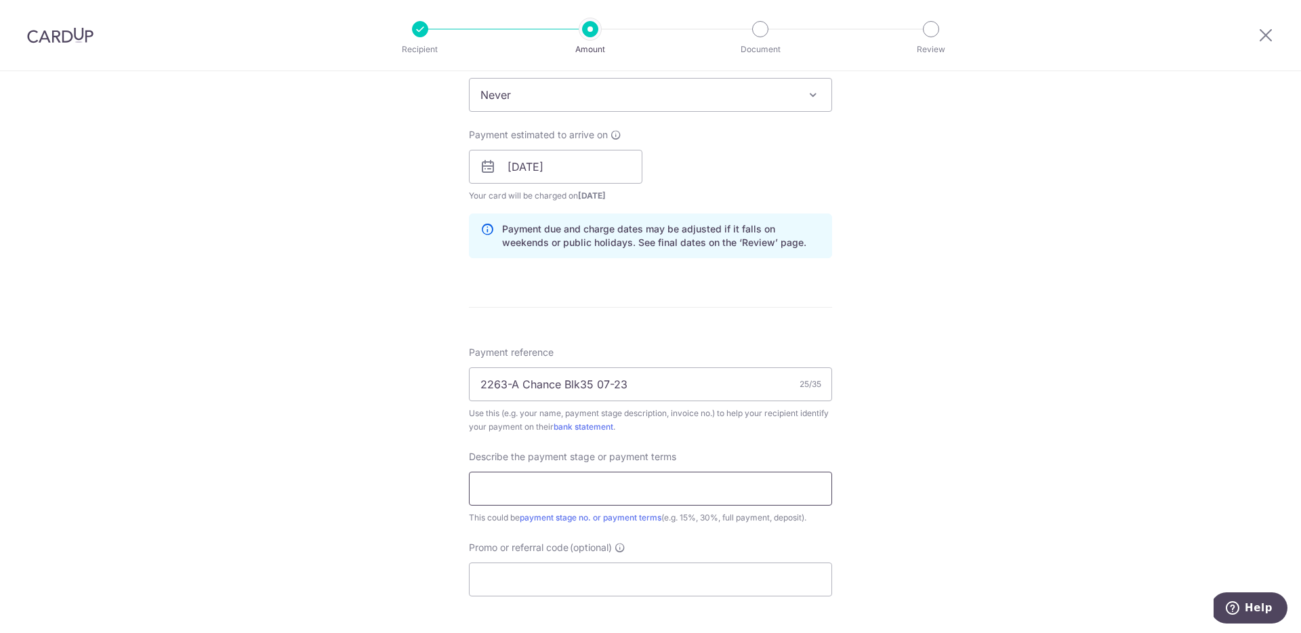
click at [783, 480] on input "text" at bounding box center [650, 489] width 363 height 34
type input "balance payment"
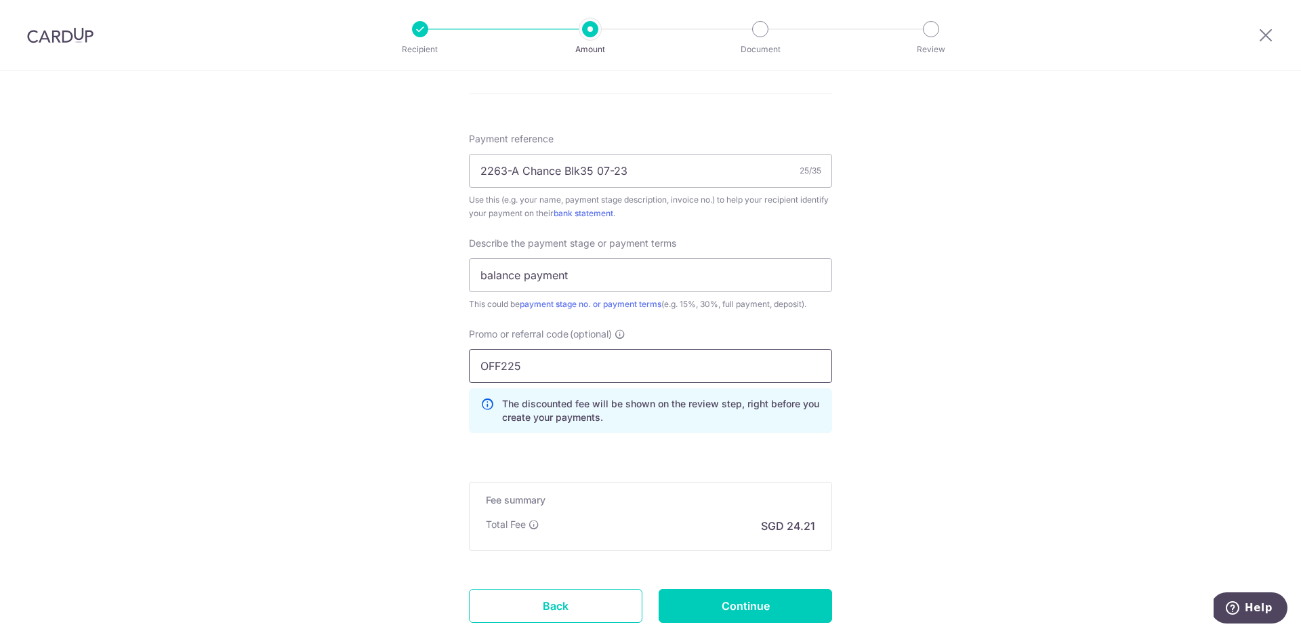
scroll to position [780, 0]
type input "OFF225"
click at [726, 609] on input "Continue" at bounding box center [745, 606] width 173 height 34
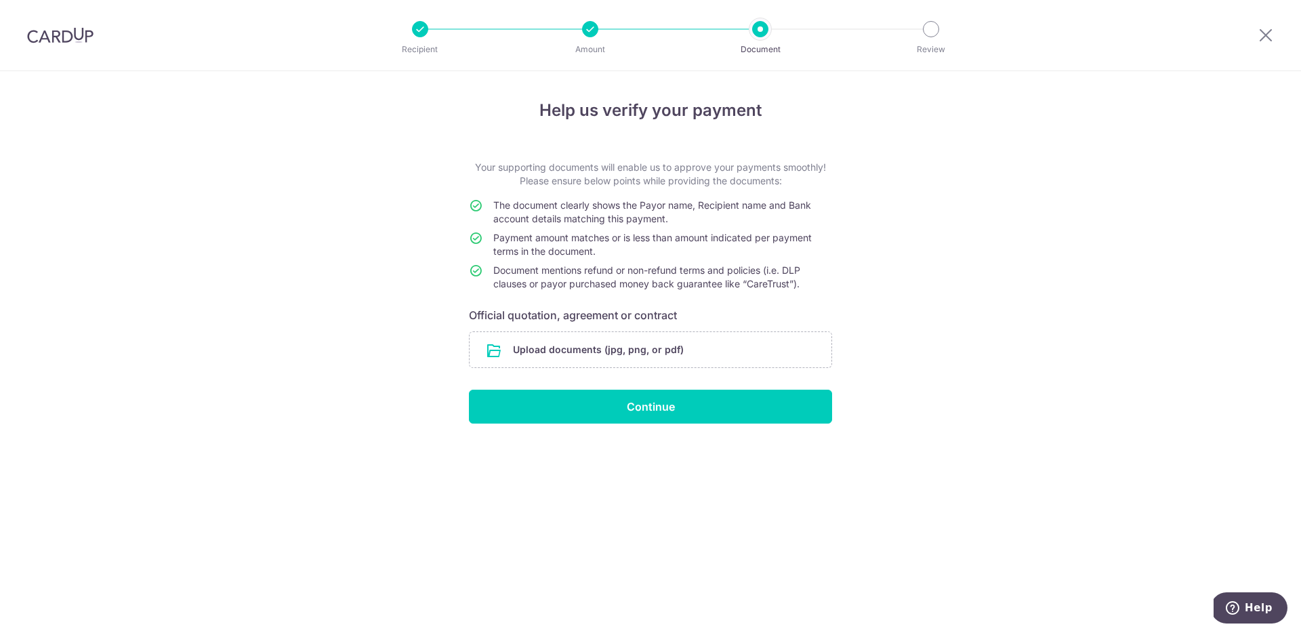
click at [600, 330] on form "Your supporting documents will enable us to approve your payments smoothly! Ple…" at bounding box center [650, 292] width 363 height 263
click at [548, 360] on input "file" at bounding box center [651, 349] width 362 height 35
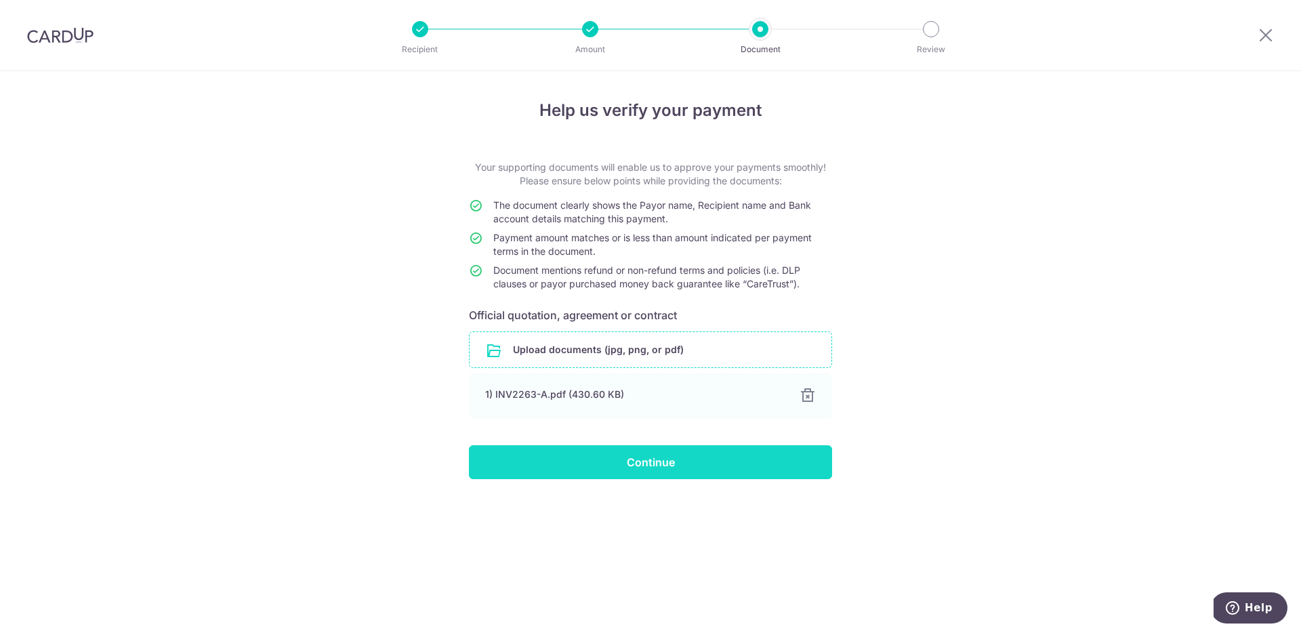
click at [608, 469] on input "Continue" at bounding box center [650, 462] width 363 height 34
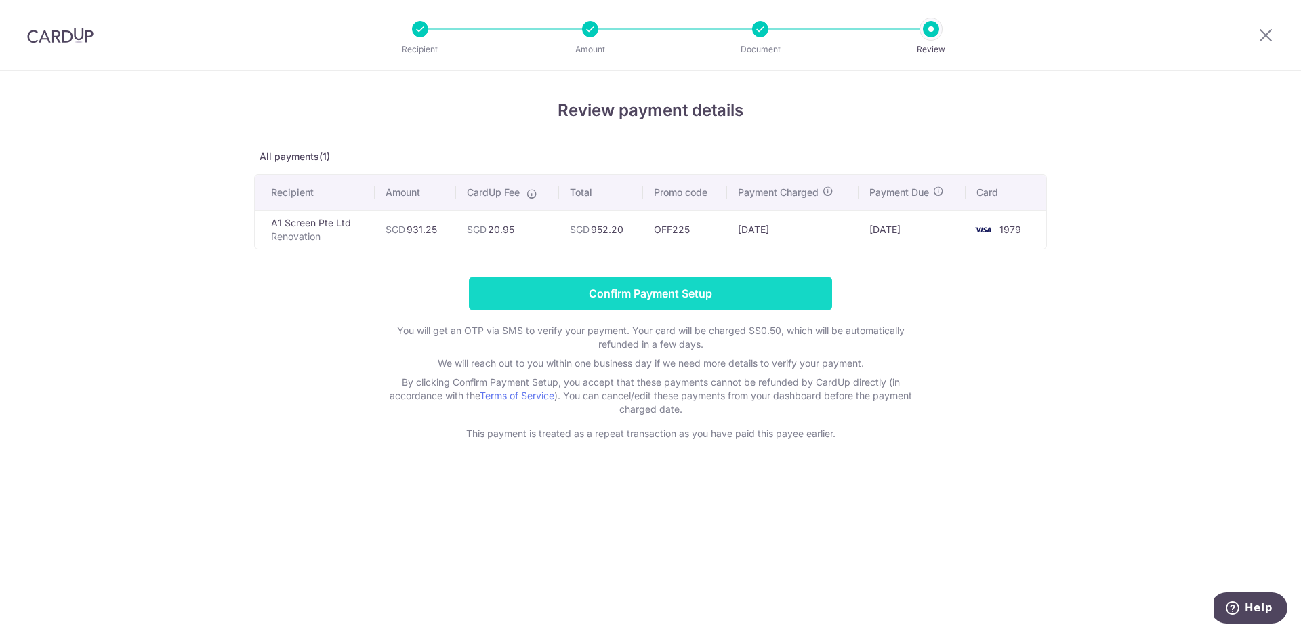
click at [647, 291] on input "Confirm Payment Setup" at bounding box center [650, 293] width 363 height 34
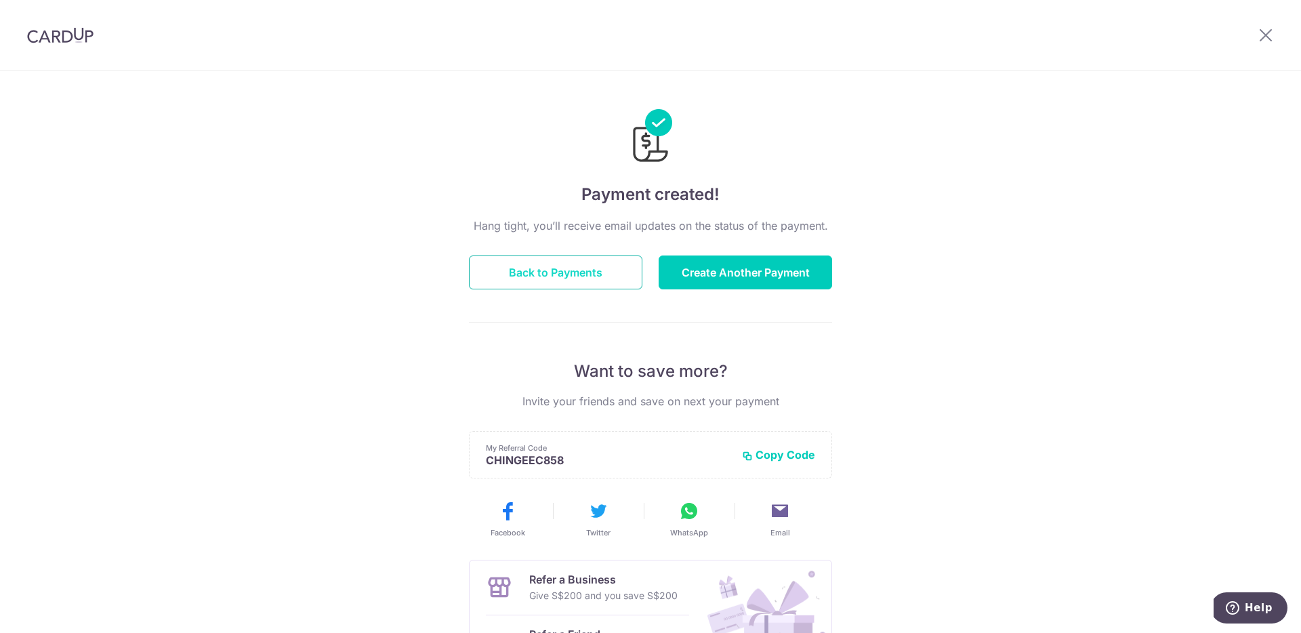
click at [528, 268] on button "Back to Payments" at bounding box center [555, 272] width 173 height 34
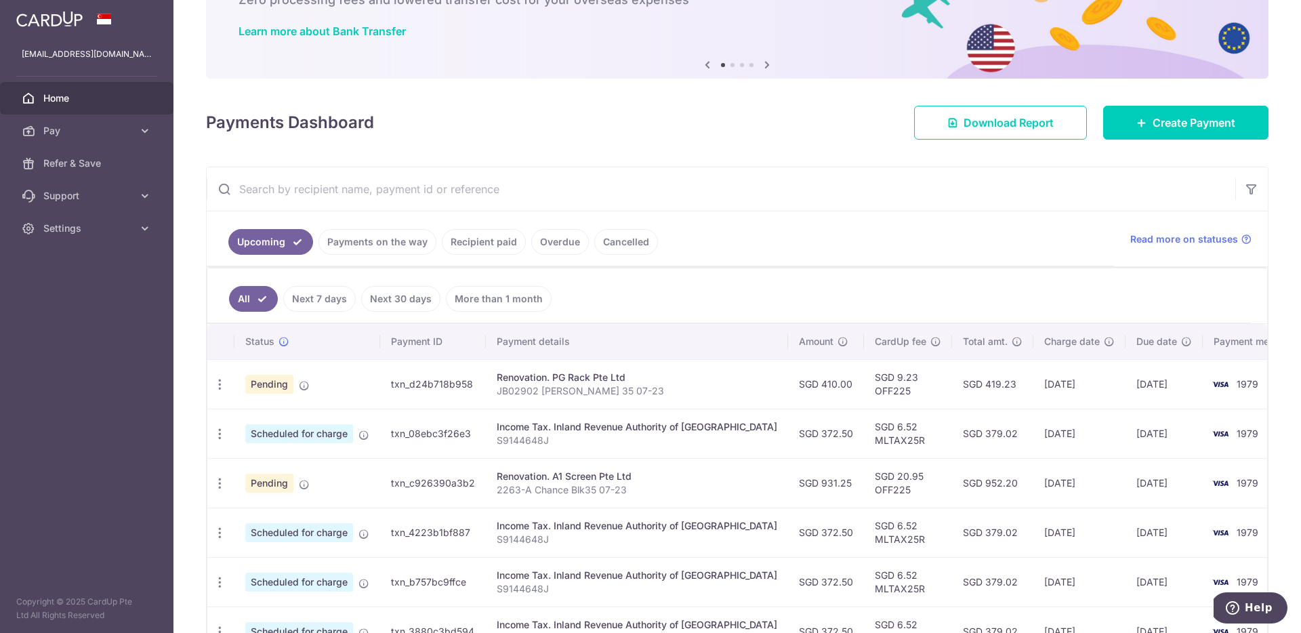
scroll to position [98, 0]
